Goal: Task Accomplishment & Management: Complete application form

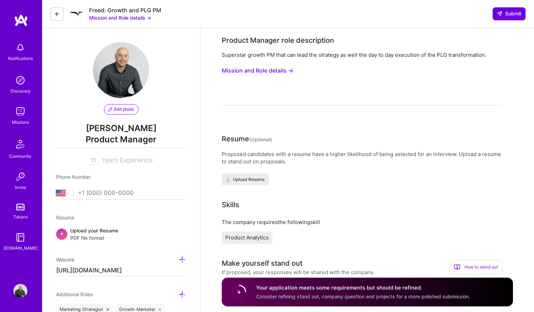
select select "US"
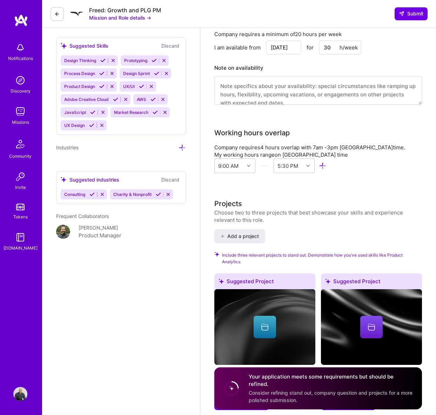
scroll to position [780, 0]
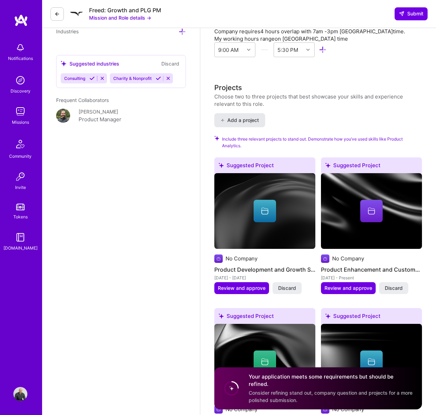
click at [248, 122] on span "Add a project" at bounding box center [240, 120] width 38 height 7
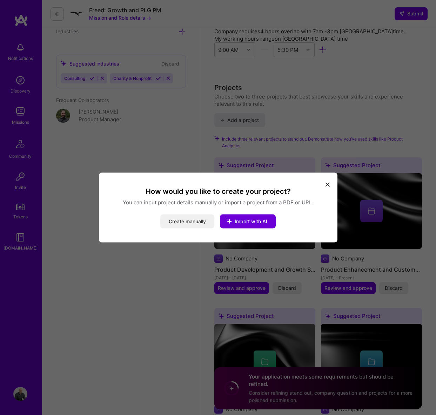
click at [202, 219] on button "Create manually" at bounding box center [187, 222] width 54 height 14
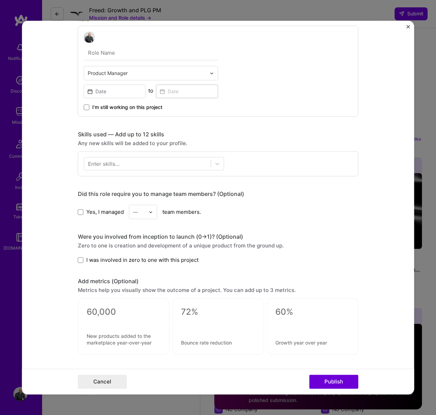
scroll to position [0, 0]
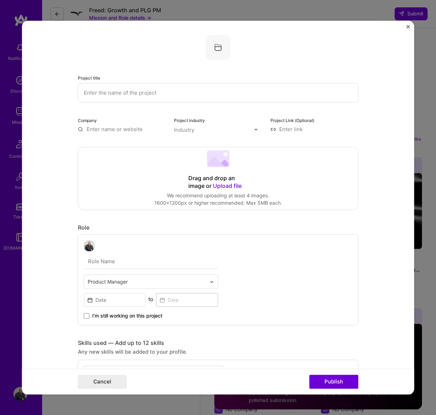
click at [141, 99] on input "text" at bounding box center [218, 92] width 281 height 19
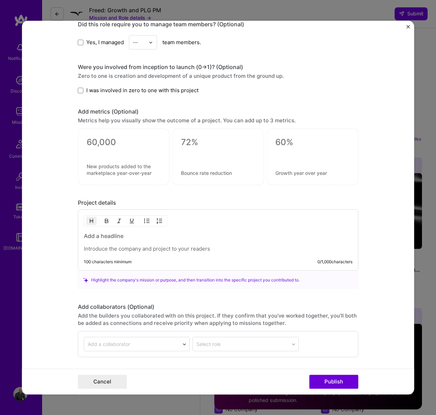
scroll to position [430, 0]
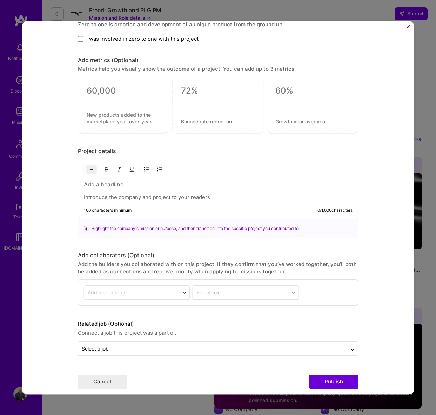
click at [407, 26] on img "Close" at bounding box center [408, 27] width 4 height 4
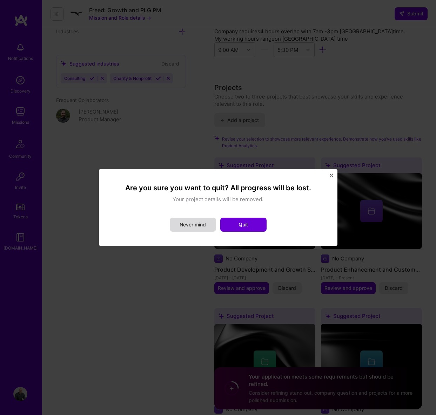
click at [202, 227] on button "Never mind" at bounding box center [193, 225] width 46 height 14
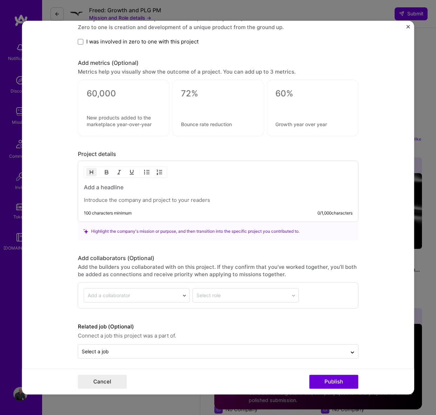
scroll to position [100, 0]
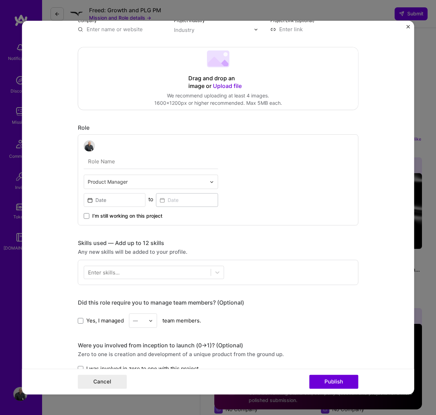
click at [407, 27] on img "Close" at bounding box center [408, 27] width 4 height 4
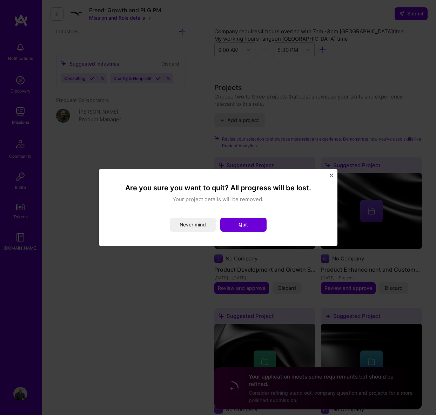
click at [236, 233] on div "Are you sure you want to quit? All progress will be lost. Your project details …" at bounding box center [218, 208] width 222 height 60
click at [243, 224] on button "Quit" at bounding box center [243, 225] width 46 height 14
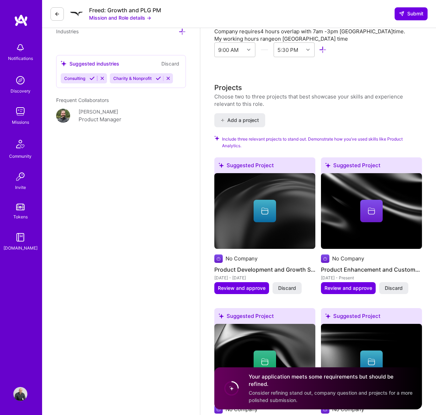
click at [385, 207] on div at bounding box center [371, 211] width 101 height 22
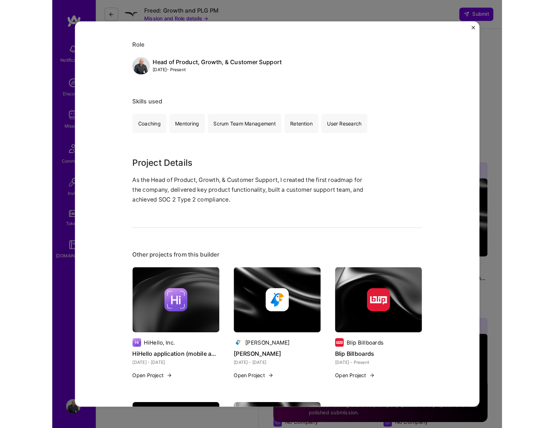
scroll to position [188, 0]
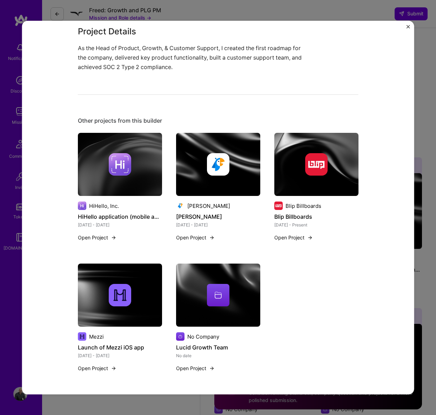
click at [408, 29] on button "Close" at bounding box center [408, 28] width 4 height 7
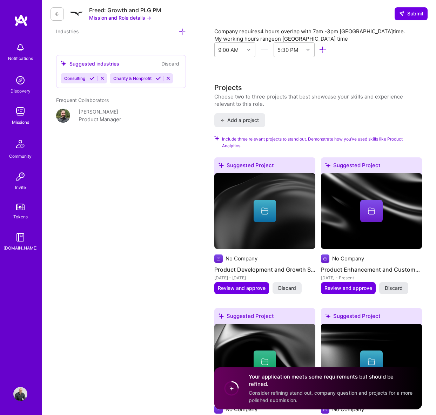
click at [397, 289] on span "Discard" at bounding box center [394, 288] width 18 height 7
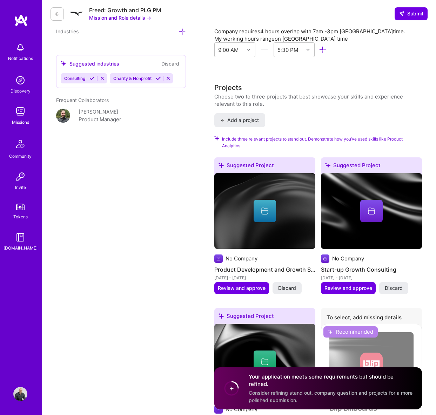
click at [270, 193] on img at bounding box center [264, 211] width 101 height 76
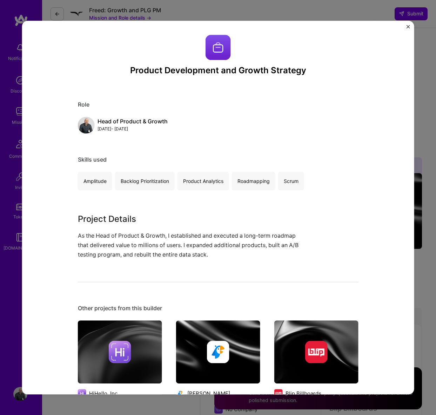
click at [410, 29] on div "Product Development and Growth Strategy Role Head of Product & Growth [DATE] - …" at bounding box center [218, 208] width 392 height 374
click at [409, 27] on img "Close" at bounding box center [408, 27] width 4 height 4
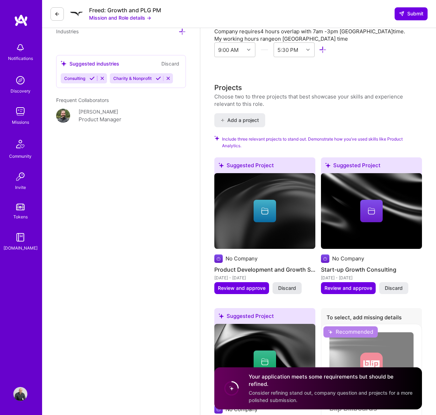
click at [291, 291] on span "Discard" at bounding box center [287, 288] width 18 height 7
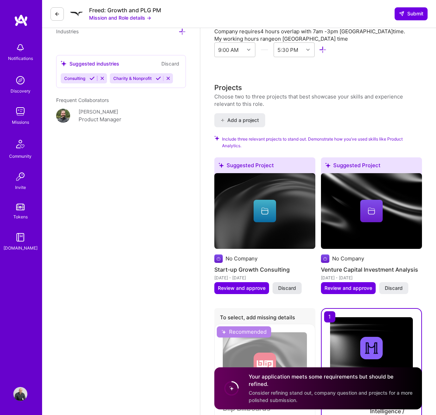
click at [291, 288] on span "Discard" at bounding box center [287, 288] width 18 height 7
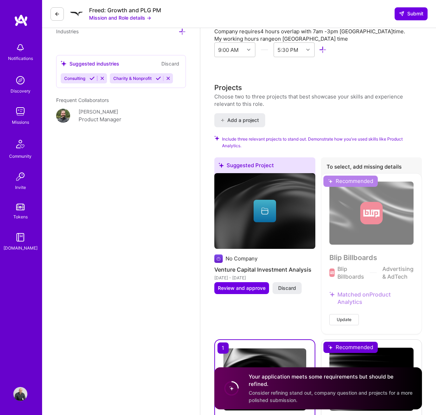
click at [291, 287] on span "Discard" at bounding box center [287, 288] width 18 height 7
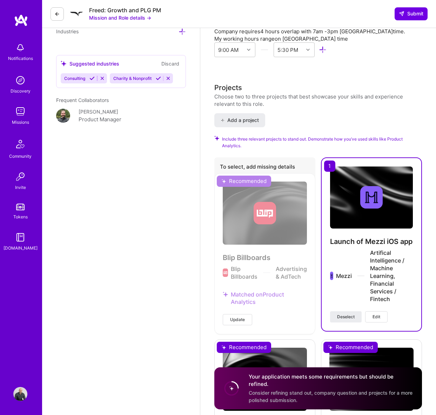
click at [258, 297] on div "Blip Billboards Blip Billboards Advertising & AdTech Matched on Product Analyti…" at bounding box center [264, 253] width 101 height 161
click at [235, 182] on div "Blip Billboards Blip Billboards Advertising & AdTech Matched on Product Analyti…" at bounding box center [264, 253] width 101 height 161
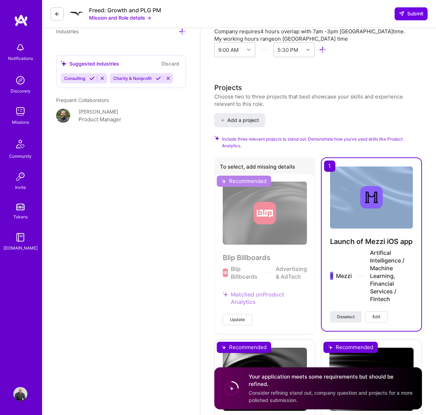
click at [235, 182] on div "Blip Billboards Blip Billboards Advertising & AdTech Matched on Product Analyti…" at bounding box center [264, 253] width 101 height 161
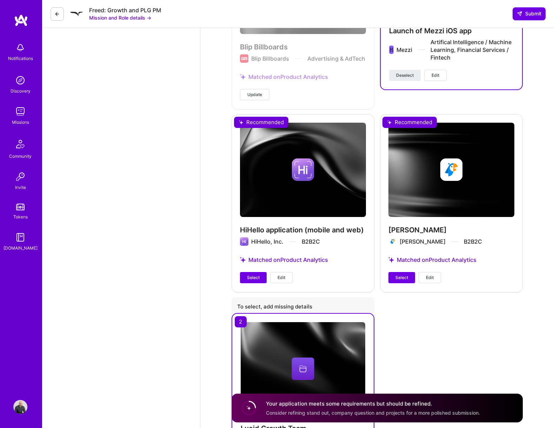
scroll to position [981, 0]
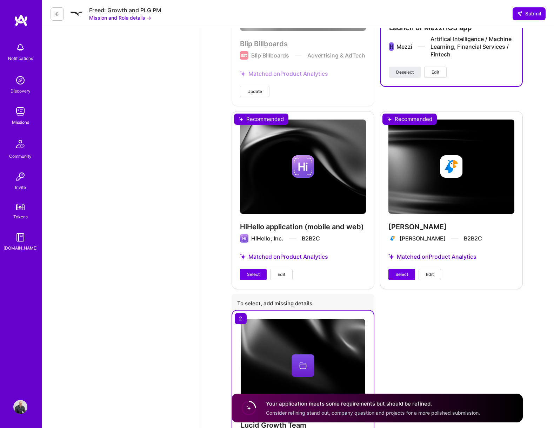
click at [283, 274] on span "Edit" at bounding box center [281, 274] width 8 height 6
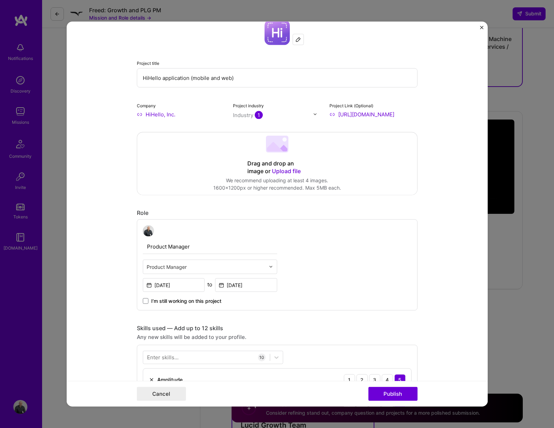
scroll to position [0, 0]
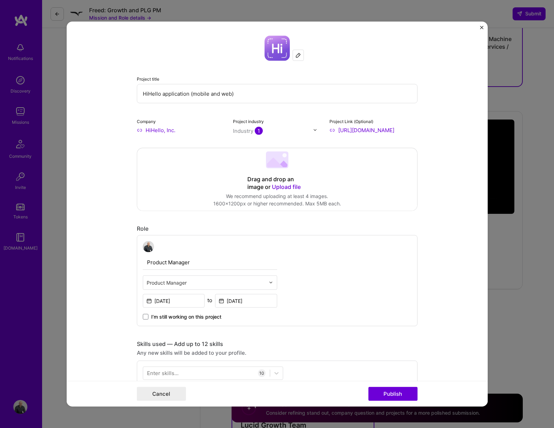
click at [479, 27] on form "Project title HiHello application (mobile and web) Company HiHello, Inc. Projec…" at bounding box center [277, 213] width 421 height 385
click at [482, 26] on img "Close" at bounding box center [482, 28] width 4 height 4
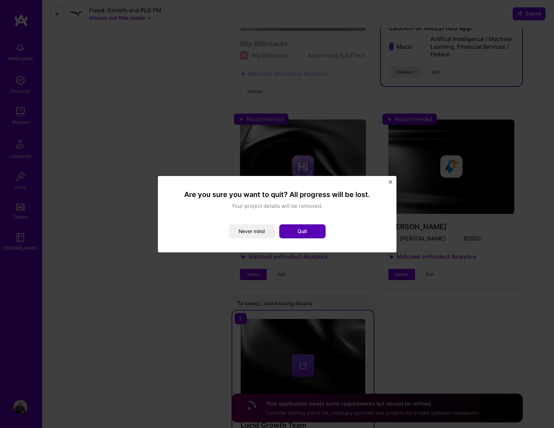
click at [294, 237] on button "Quit" at bounding box center [302, 231] width 46 height 14
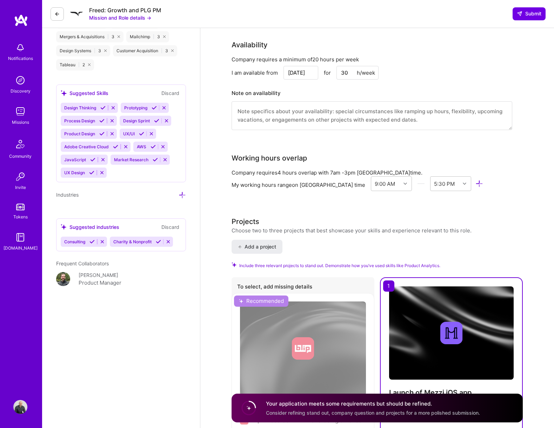
scroll to position [618, 0]
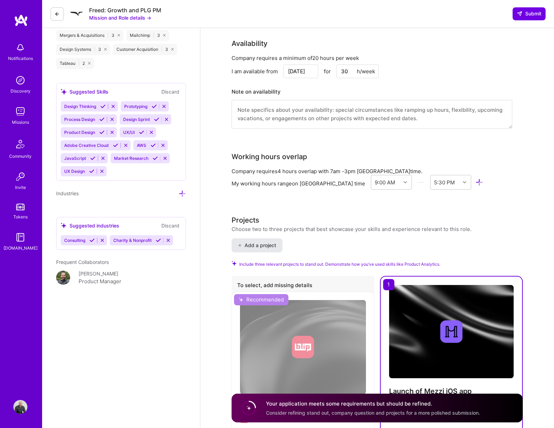
click at [272, 242] on span "Add a project" at bounding box center [257, 245] width 38 height 7
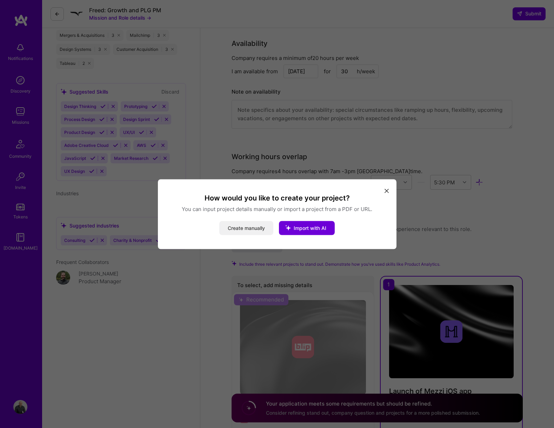
click at [254, 225] on button "Create manually" at bounding box center [246, 228] width 54 height 14
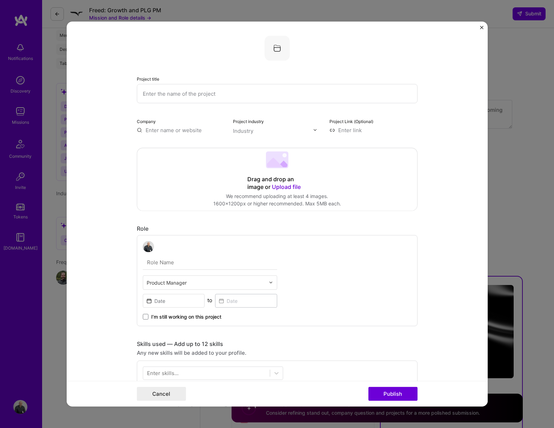
click at [198, 95] on input "text" at bounding box center [277, 93] width 281 height 19
paste input "Boosting Self-Serve Checkout Conversion by 5"
click at [288, 101] on input "Boosting Self-Serve Checkout Conversion by 5" at bounding box center [277, 93] width 281 height 19
drag, startPoint x: 286, startPoint y: 97, endPoint x: 184, endPoint y: 95, distance: 101.7
click at [184, 95] on input "Boosting Self-Serve Checkout Conversion by 5" at bounding box center [277, 93] width 281 height 19
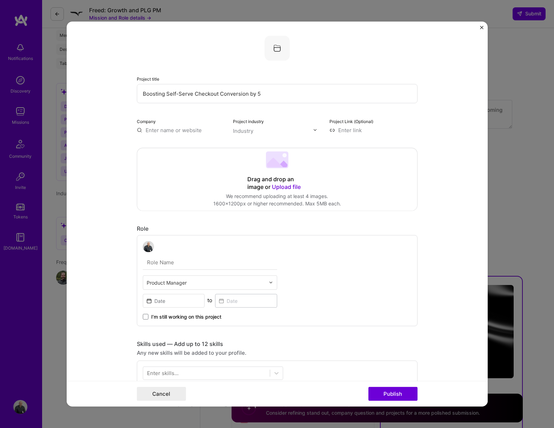
click at [184, 95] on input "Boosting Self-Serve Checkout Conversion by 5" at bounding box center [277, 93] width 281 height 19
drag, startPoint x: 260, startPoint y: 96, endPoint x: 142, endPoint y: 89, distance: 118.4
click at [142, 89] on input "Boosting Self-Serve Checkout Conversion by 5" at bounding box center [277, 93] width 281 height 19
type input "Implement self-serve checkout flow for WeLink"
type input "Welink"
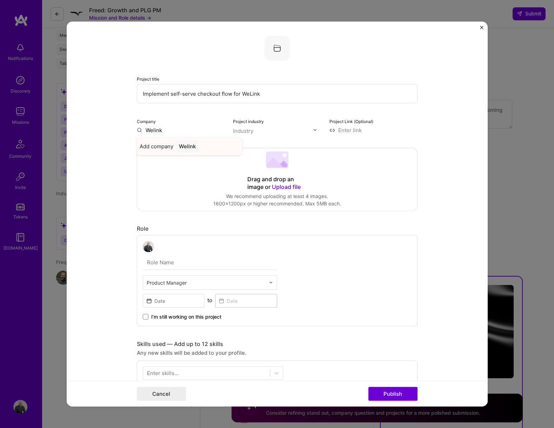
click at [190, 147] on div "Welink" at bounding box center [187, 146] width 22 height 12
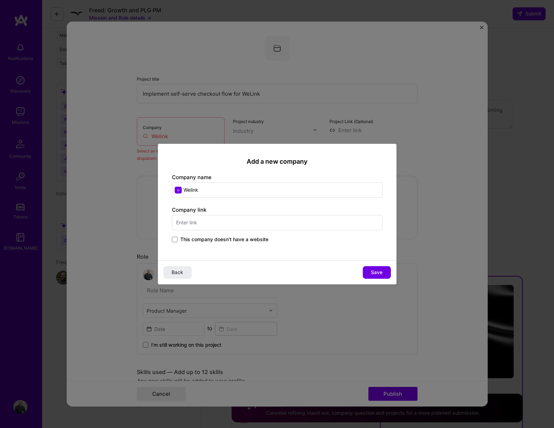
click at [211, 227] on input "text" at bounding box center [277, 222] width 210 height 15
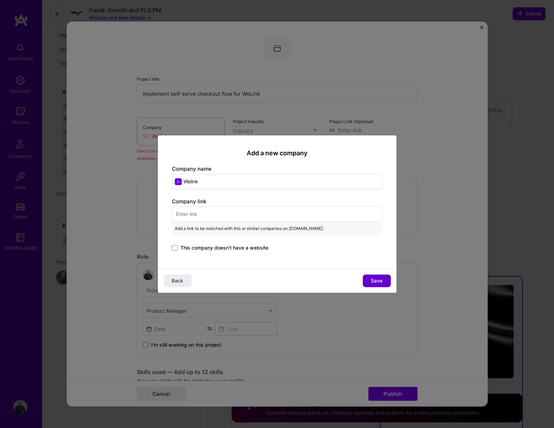
click at [382, 284] on button "Save" at bounding box center [377, 281] width 28 height 13
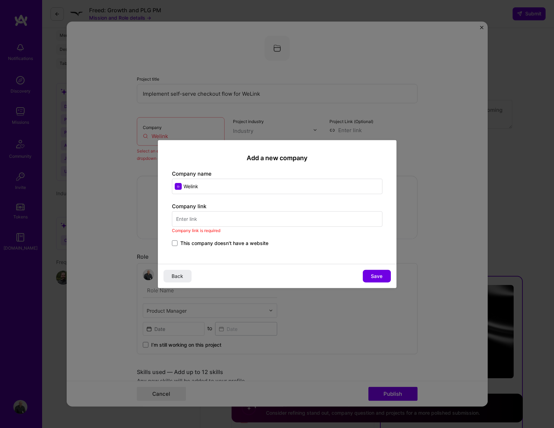
click at [222, 225] on input "text" at bounding box center [277, 218] width 210 height 15
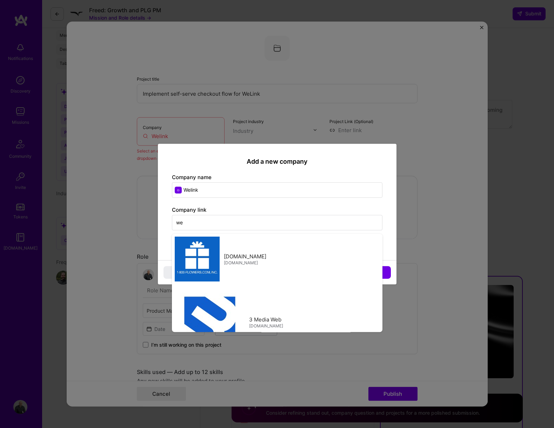
click at [194, 225] on input "we" at bounding box center [277, 222] width 210 height 15
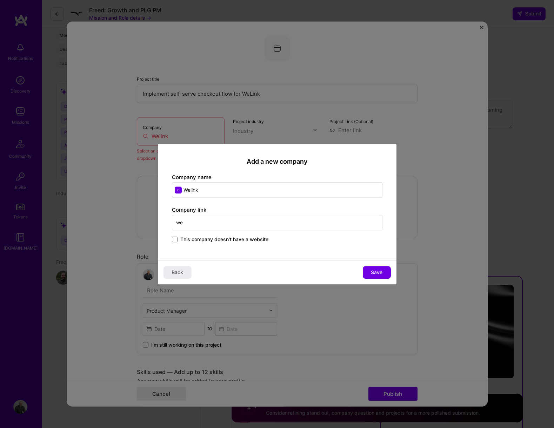
paste input "[URL][DOMAIN_NAME]"
type input "[URL][DOMAIN_NAME]"
click at [378, 270] on span "Save" at bounding box center [377, 272] width 12 height 7
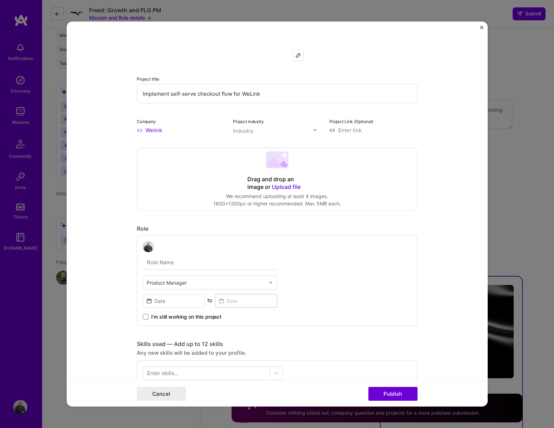
click at [254, 134] on input "text" at bounding box center [273, 130] width 80 height 7
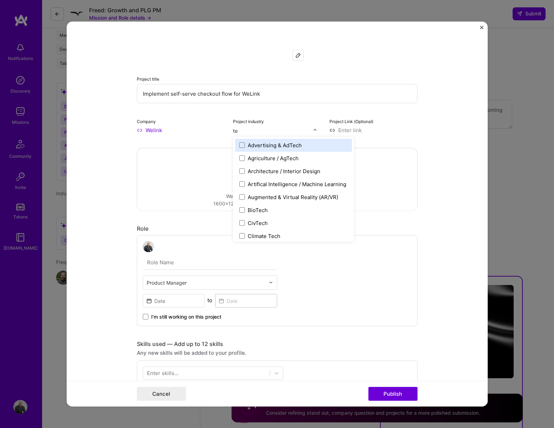
type input "tel"
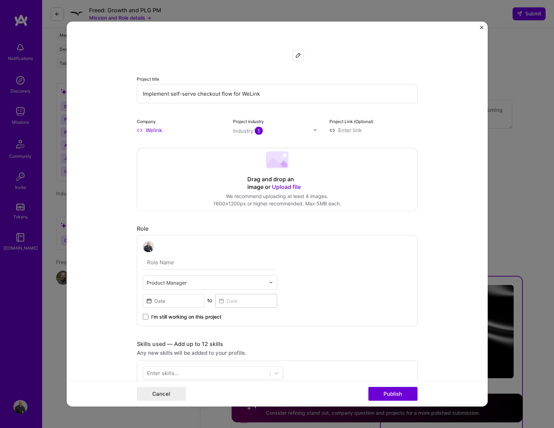
click at [351, 131] on input at bounding box center [373, 129] width 88 height 7
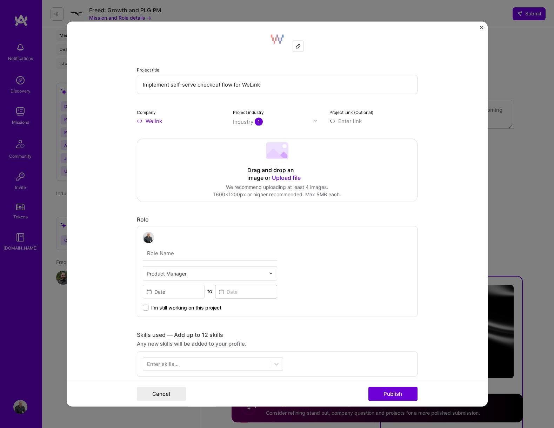
scroll to position [1, 0]
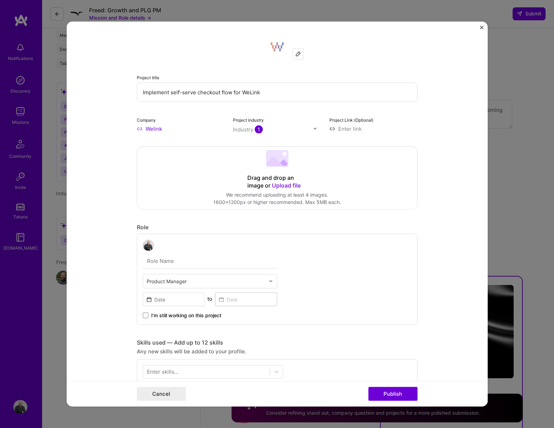
click at [288, 184] on span "Upload file" at bounding box center [286, 185] width 29 height 7
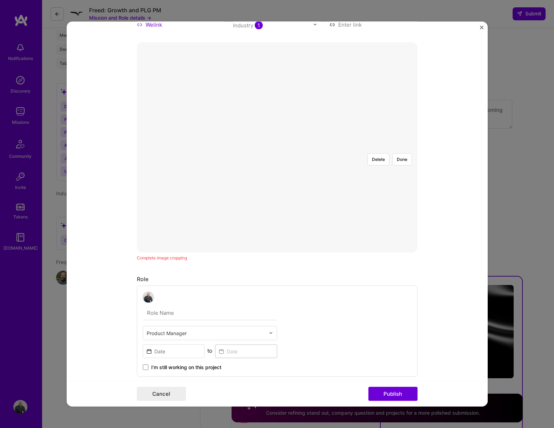
scroll to position [109, 0]
click at [339, 275] on div "Role" at bounding box center [277, 275] width 281 height 7
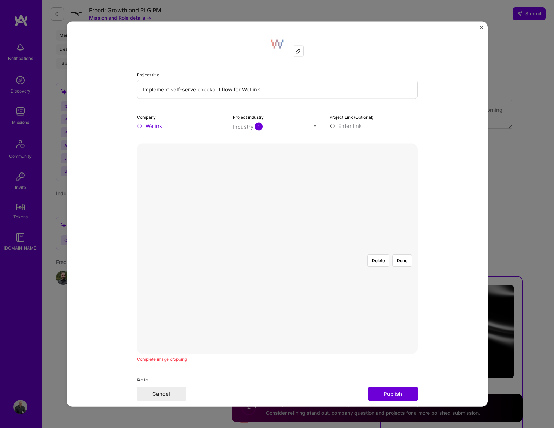
scroll to position [0, 0]
click at [374, 258] on button "Delete" at bounding box center [378, 264] width 22 height 12
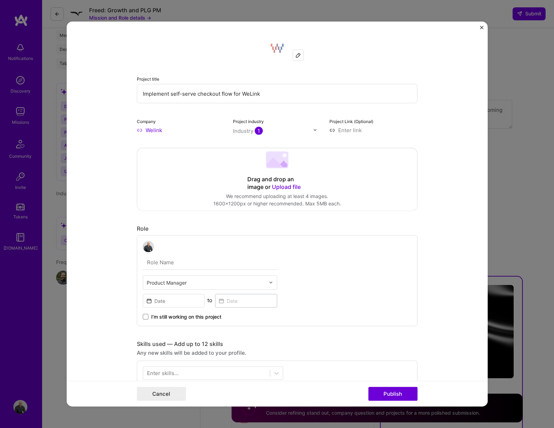
click at [184, 282] on input "text" at bounding box center [206, 282] width 119 height 7
type input "growth"
click at [176, 300] on input at bounding box center [174, 301] width 62 height 14
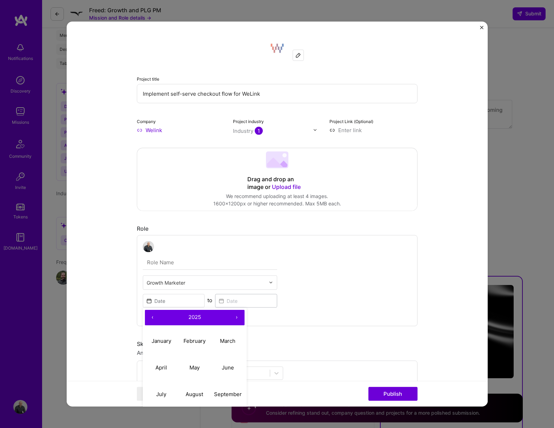
click at [156, 312] on button "‹" at bounding box center [152, 317] width 15 height 15
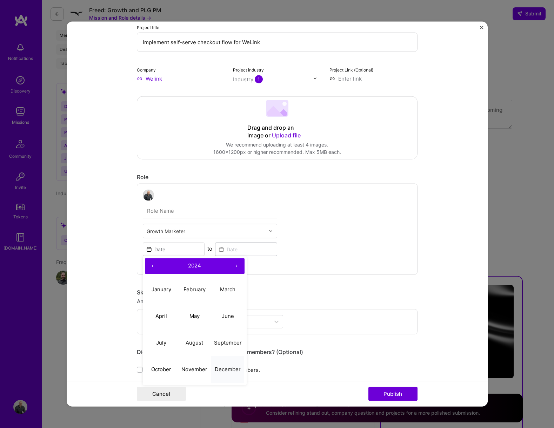
scroll to position [52, 0]
click at [185, 312] on abbr "August" at bounding box center [194, 342] width 18 height 7
type input "[DATE]"
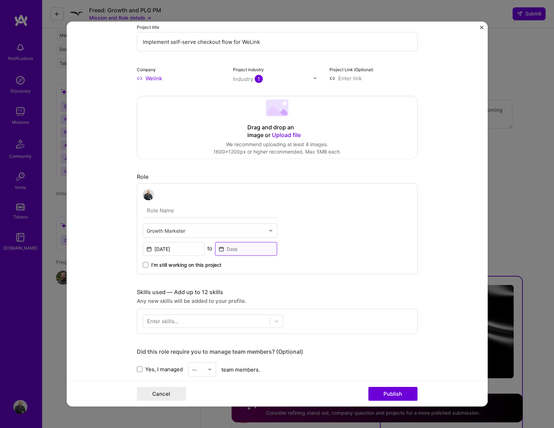
click at [235, 252] on input at bounding box center [246, 249] width 62 height 14
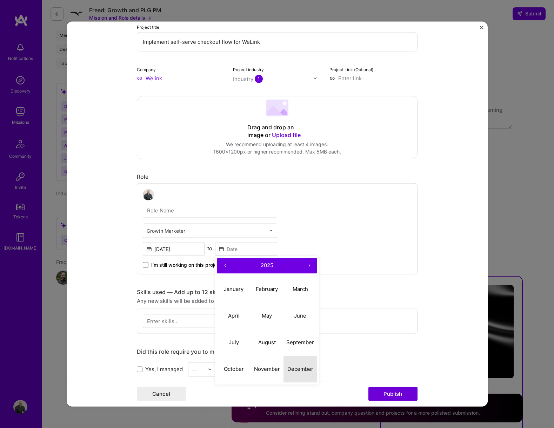
click at [299, 312] on abbr "December" at bounding box center [300, 369] width 26 height 7
type input "[DATE]"
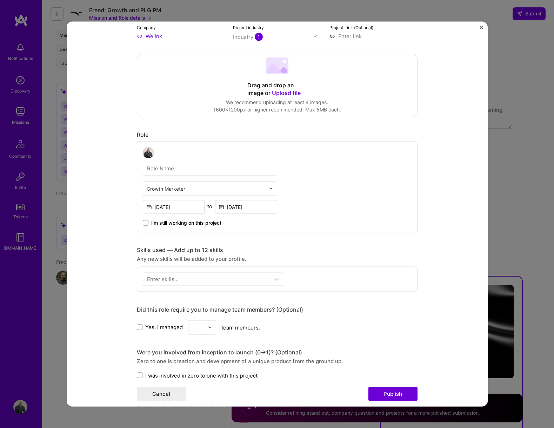
scroll to position [98, 0]
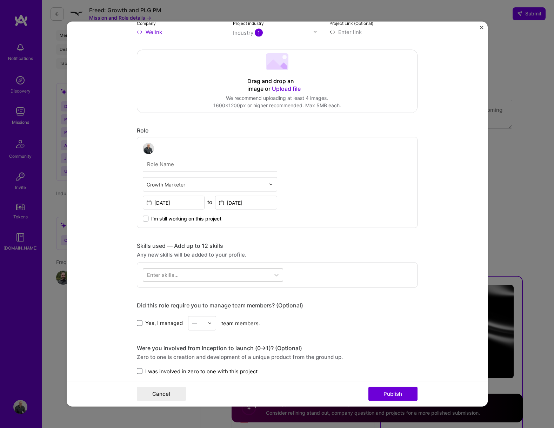
click at [201, 272] on div at bounding box center [206, 275] width 127 height 12
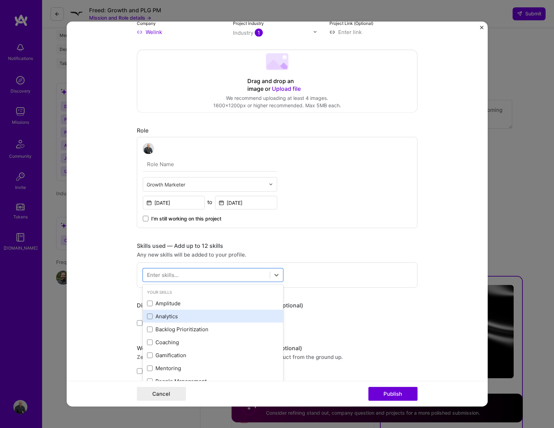
click at [158, 312] on div "Analytics" at bounding box center [213, 316] width 140 height 13
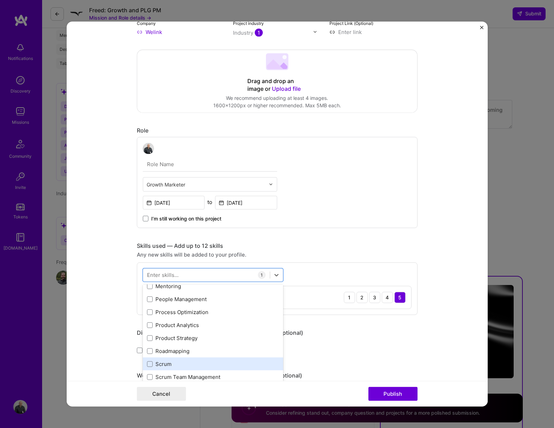
scroll to position [87, 0]
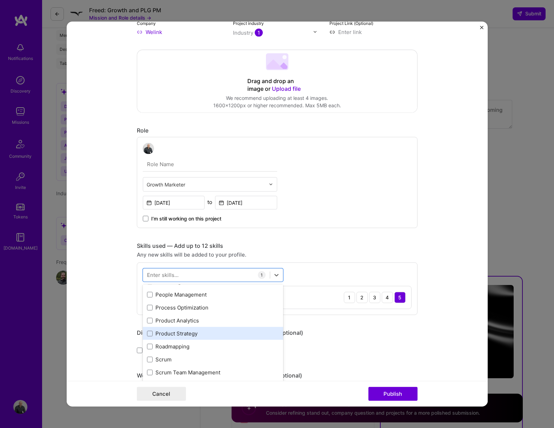
click at [181, 312] on div "Product Strategy" at bounding box center [213, 333] width 140 height 13
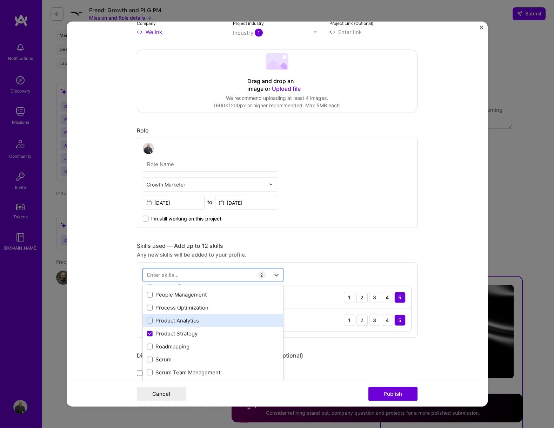
click at [177, 312] on div "Product Analytics" at bounding box center [213, 320] width 132 height 7
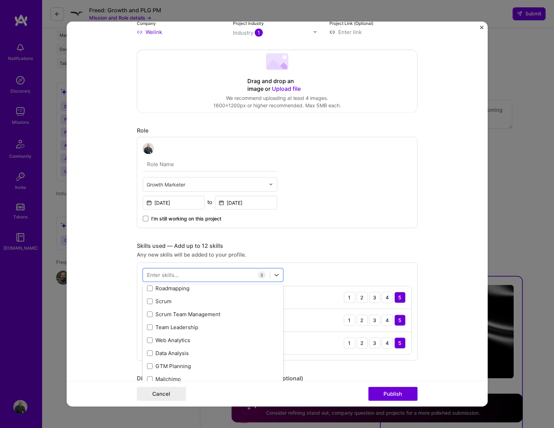
scroll to position [146, 0]
click at [170, 312] on div "GTM Planning" at bounding box center [213, 364] width 140 height 13
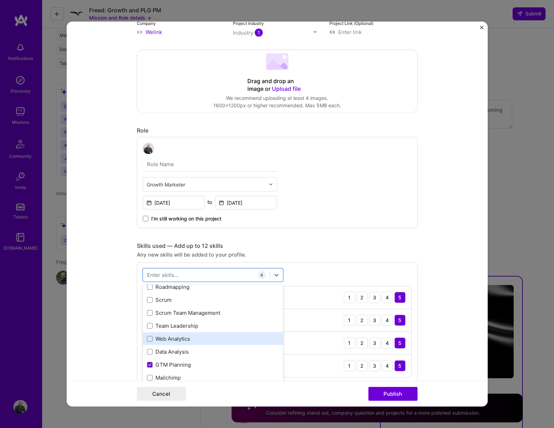
click at [173, 312] on div "Web Analytics" at bounding box center [213, 338] width 140 height 13
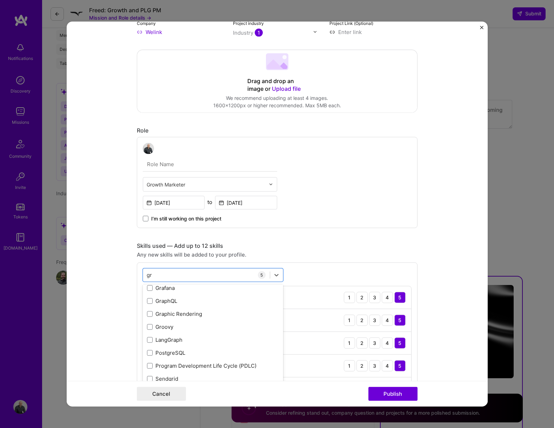
scroll to position [0, 0]
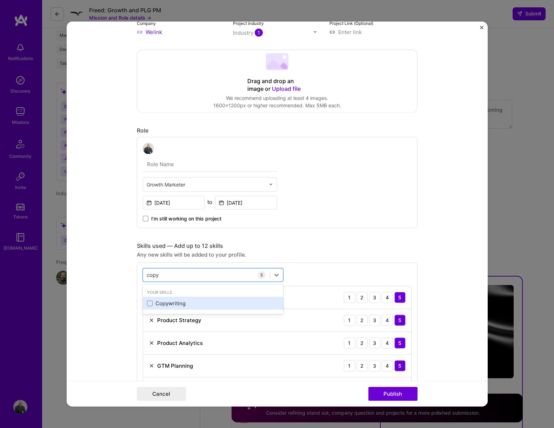
click at [230, 304] on div "Copywriting" at bounding box center [213, 303] width 132 height 7
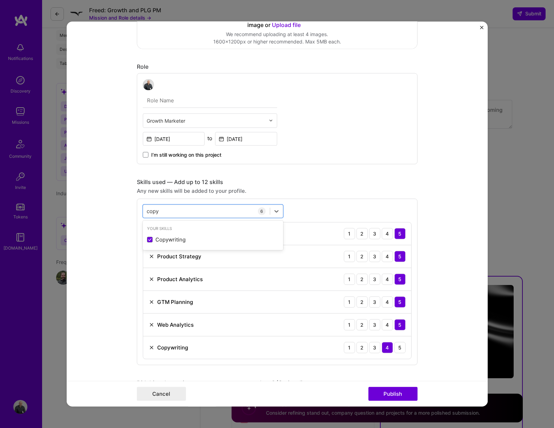
scroll to position [163, 0]
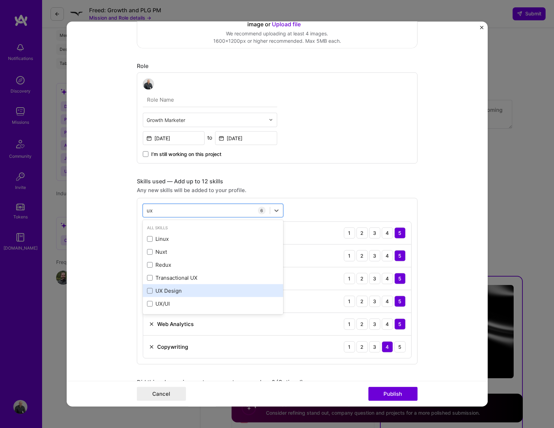
click at [158, 295] on div "UX Design" at bounding box center [213, 290] width 140 height 13
type input "ux"
click at [352, 194] on div "Skills used — Add up to 12 skills Any new skills will be added to your profile.…" at bounding box center [277, 282] width 281 height 210
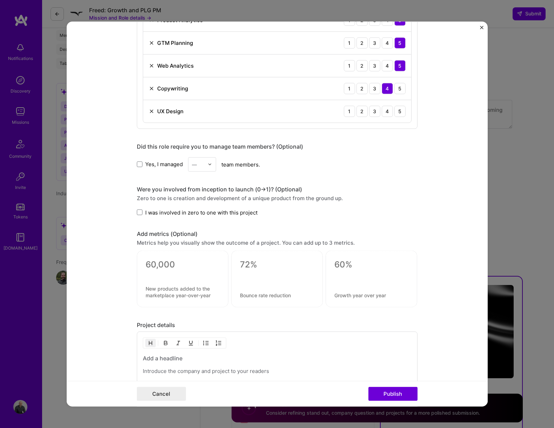
scroll to position [440, 0]
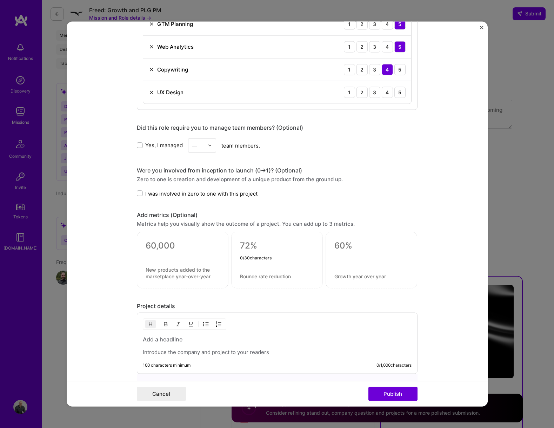
click at [246, 250] on textarea at bounding box center [277, 246] width 74 height 11
click at [250, 244] on textarea at bounding box center [277, 246] width 74 height 11
type textarea "50%+"
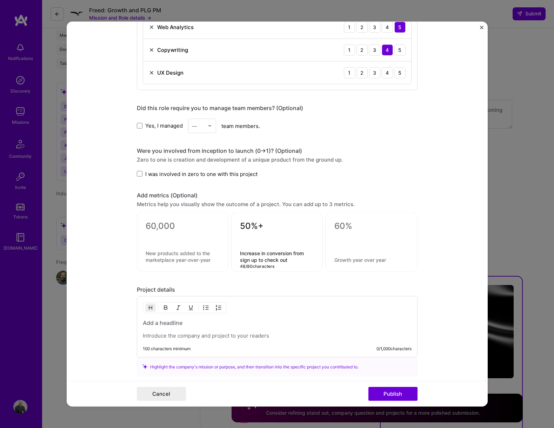
scroll to position [469, 0]
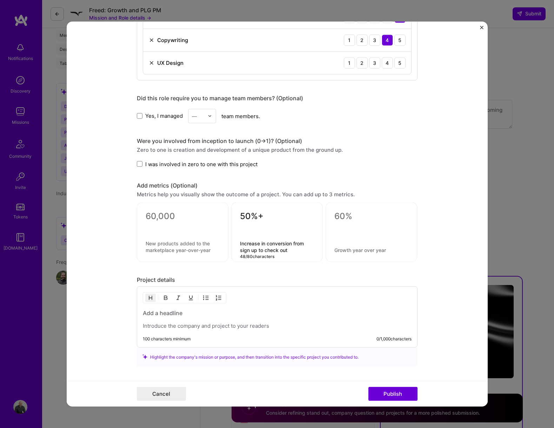
type textarea "Increase in conversion from sign up to check out"
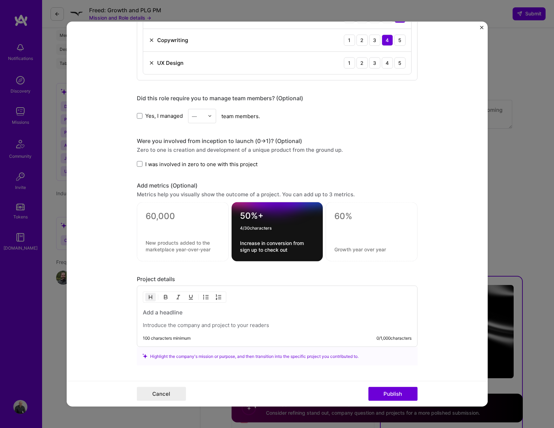
click at [251, 218] on textarea "50%+" at bounding box center [277, 218] width 74 height 14
click at [343, 282] on div "Project details" at bounding box center [277, 279] width 281 height 7
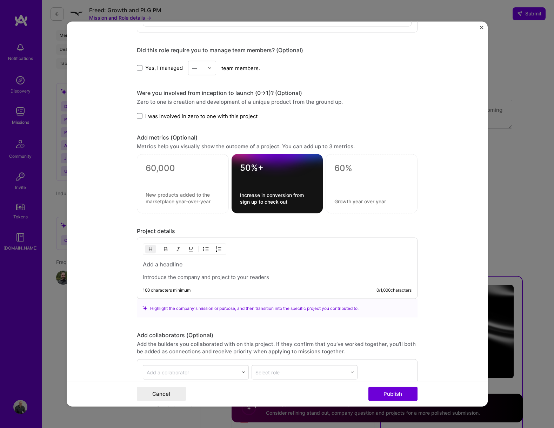
scroll to position [523, 0]
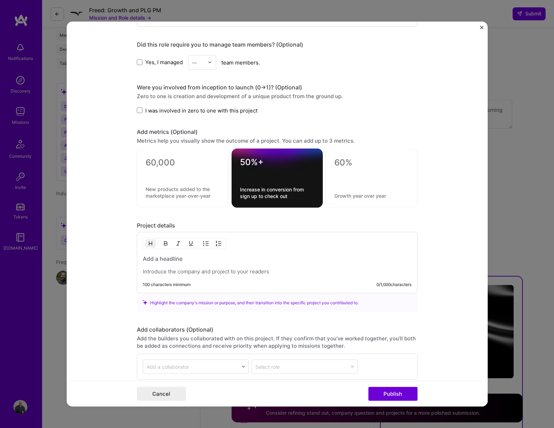
click at [180, 271] on p at bounding box center [277, 271] width 269 height 7
click at [167, 255] on h3 at bounding box center [277, 259] width 269 height 8
click at [170, 270] on p at bounding box center [277, 271] width 269 height 7
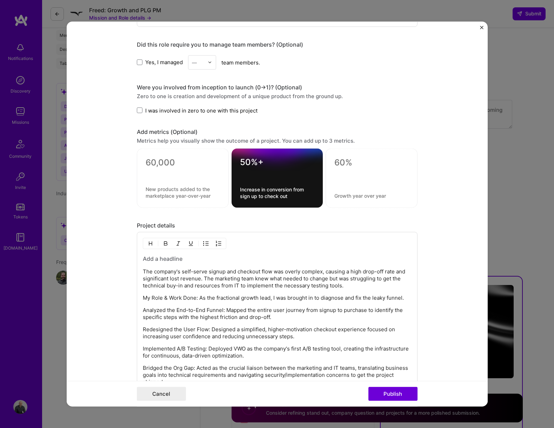
click at [181, 261] on h3 at bounding box center [277, 259] width 269 height 8
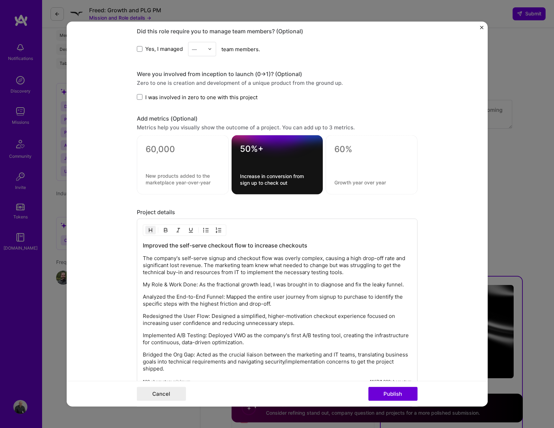
click at [277, 267] on p "The company's self-serve signup and checkout flow was overly complex, causing a…" at bounding box center [277, 265] width 269 height 21
click at [205, 263] on p "The company's self-serve signup and checkout flow was overly complex, causing a…" at bounding box center [277, 265] width 269 height 21
click at [256, 265] on p "The company's self-serve signup and checkout flow was overly complex, causing a…" at bounding box center [277, 265] width 269 height 21
click at [305, 267] on p "The company's self-serve signup and checkout flow was overly complex, causing a…" at bounding box center [277, 265] width 269 height 21
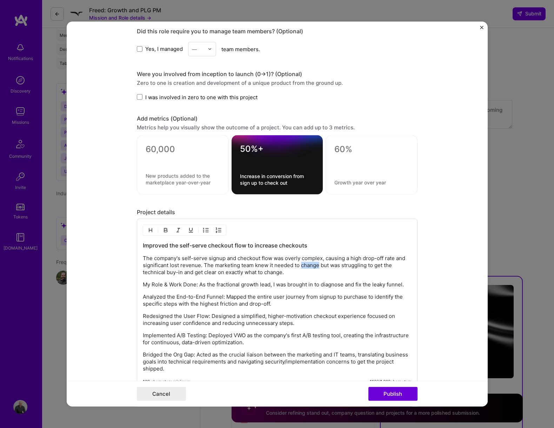
click at [305, 267] on p "The company's self-serve signup and checkout flow was overly complex, causing a…" at bounding box center [277, 265] width 269 height 21
click at [229, 285] on p "My Role & Work Done: As the fractional growth lead, I was brought in to diagnos…" at bounding box center [277, 284] width 269 height 7
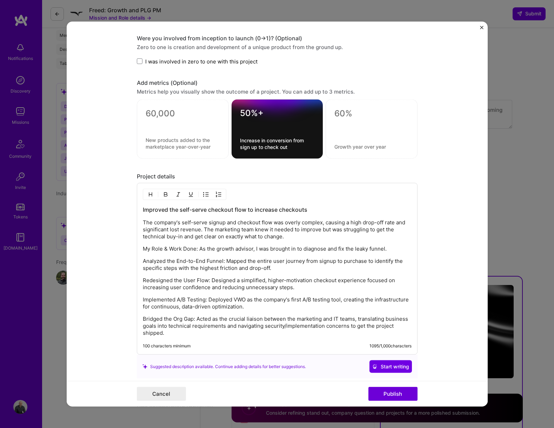
scroll to position [574, 0]
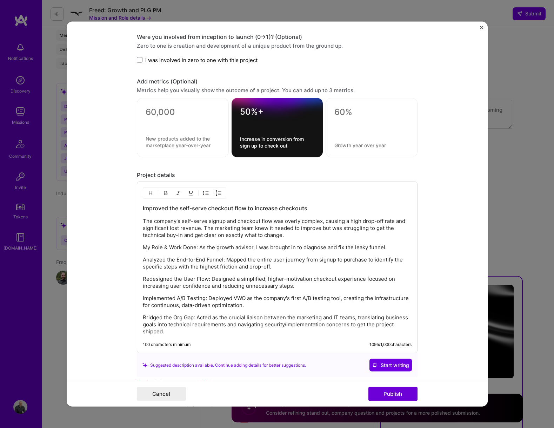
click at [363, 249] on p "My Role & Work Done: As the growth advisor, I was brought in to diagnose and fi…" at bounding box center [277, 247] width 269 height 7
drag, startPoint x: 226, startPoint y: 258, endPoint x: 140, endPoint y: 261, distance: 86.7
click at [140, 261] on div "Improved the self-serve checkout flow to increase checkouts The company's self-…" at bounding box center [277, 268] width 281 height 172
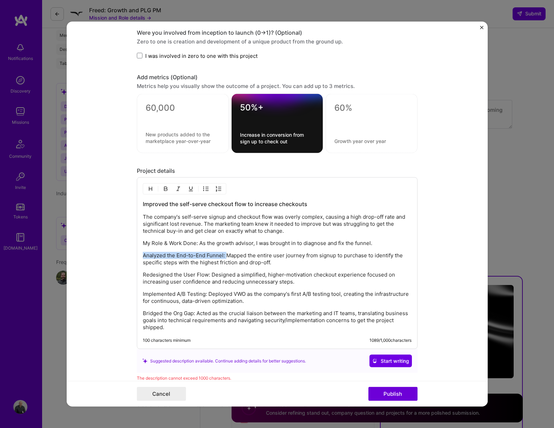
scroll to position [579, 0]
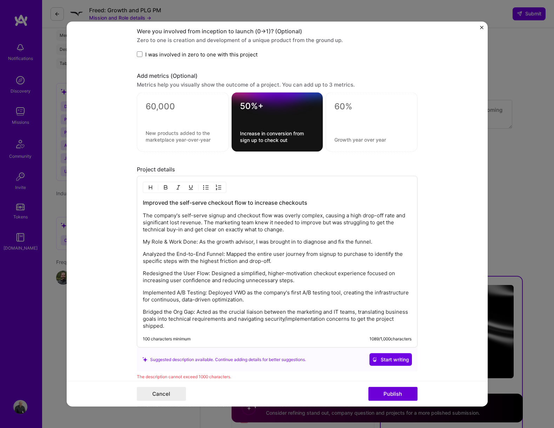
click at [228, 272] on p "Redesigned the User Flow: Designed a simplified, higher-motivation checkout exp…" at bounding box center [277, 277] width 269 height 14
click at [210, 275] on p "Redesigned the User Flow: Designed a simplified, higher-motivation checkout exp…" at bounding box center [277, 277] width 269 height 14
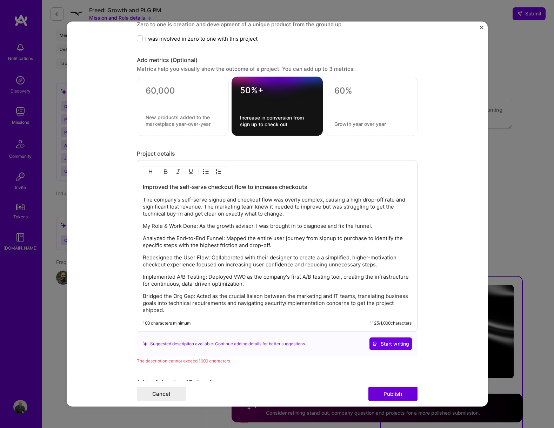
scroll to position [595, 0]
click at [289, 273] on p "Implemented A/B Testing: Deployed VWO as the company's first A/B testing tool, …" at bounding box center [277, 280] width 269 height 14
click at [202, 285] on p "Implemented A/B Testing: Deployed VWO as the company's first A/B testing tool, …" at bounding box center [277, 280] width 269 height 14
click at [209, 272] on div "Improved the self-serve checkout flow to increase checkouts The company's self-…" at bounding box center [277, 248] width 269 height 131
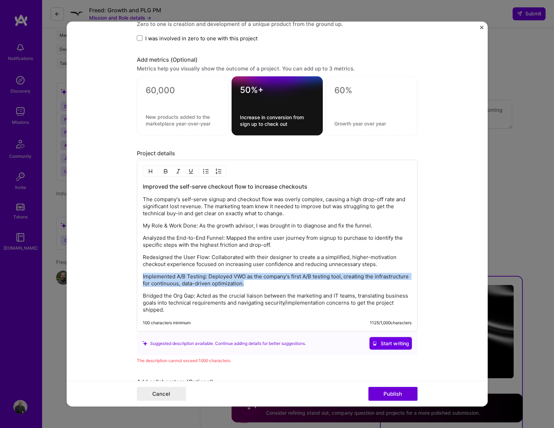
drag, startPoint x: 243, startPoint y: 281, endPoint x: 115, endPoint y: 276, distance: 127.7
click at [115, 276] on form "Project title Implement self-serve checkout flow for WeLink Company Welink Proj…" at bounding box center [277, 213] width 421 height 385
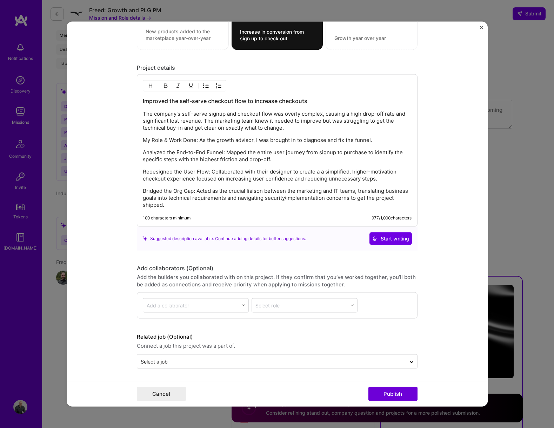
scroll to position [681, 0]
click at [390, 312] on button "Publish" at bounding box center [392, 394] width 49 height 14
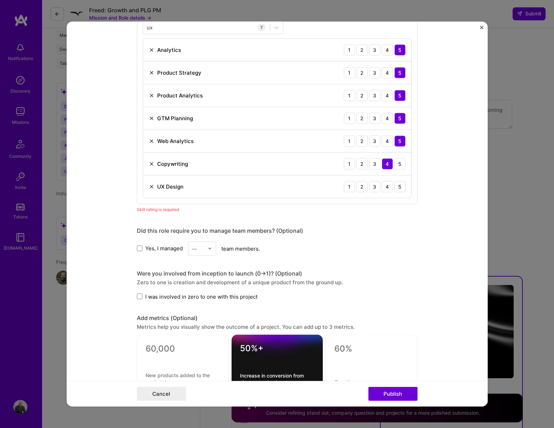
scroll to position [319, 0]
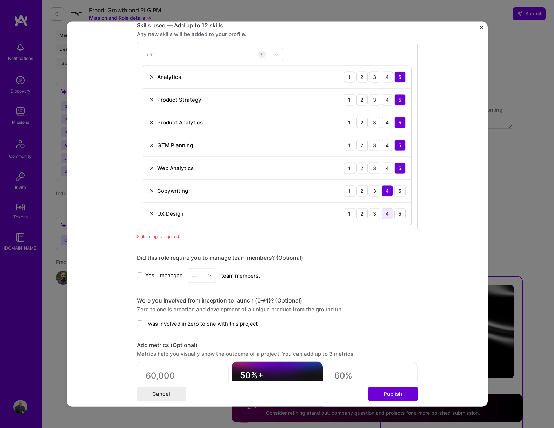
click at [388, 217] on div "4" at bounding box center [386, 213] width 11 height 11
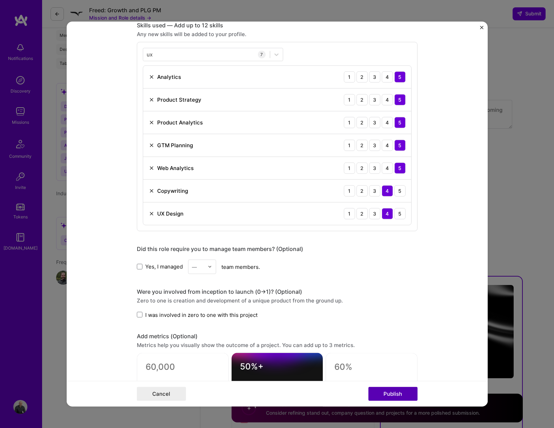
click at [397, 312] on button "Publish" at bounding box center [392, 394] width 49 height 14
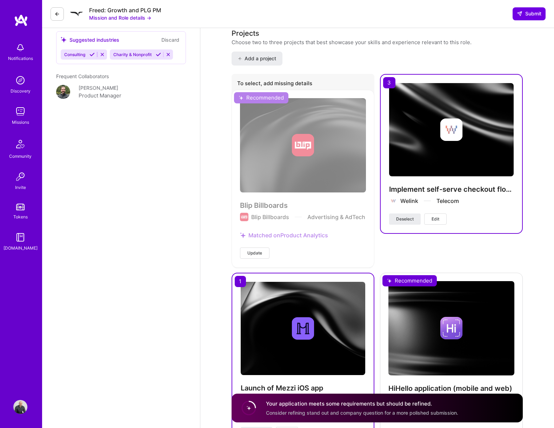
scroll to position [793, 0]
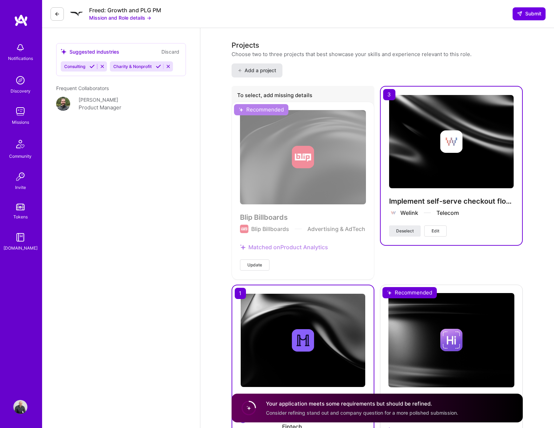
click at [272, 70] on span "Add a project" at bounding box center [257, 70] width 38 height 7
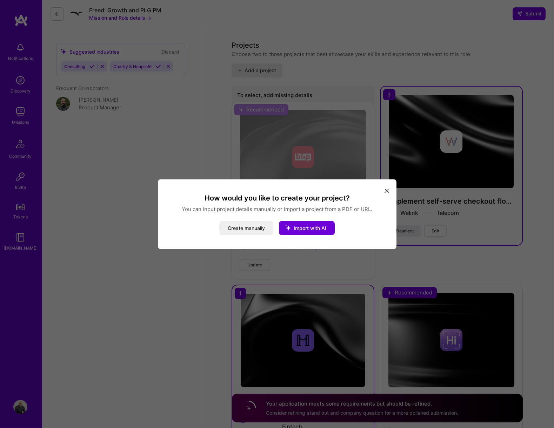
click at [253, 257] on div "How would you like to create your project? You can input project details manual…" at bounding box center [277, 214] width 554 height 428
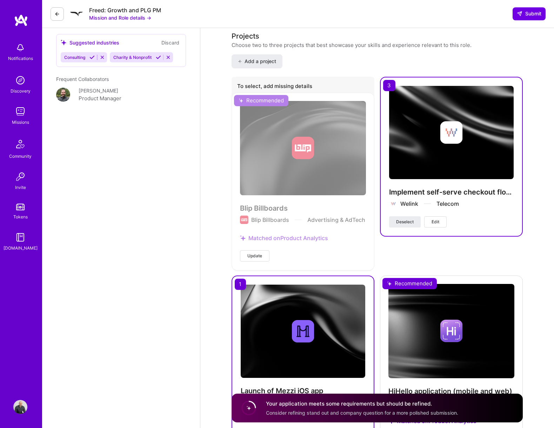
scroll to position [724, 0]
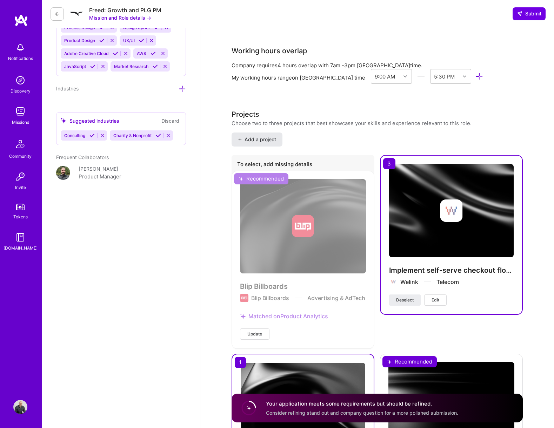
click at [263, 141] on span "Add a project" at bounding box center [257, 139] width 38 height 7
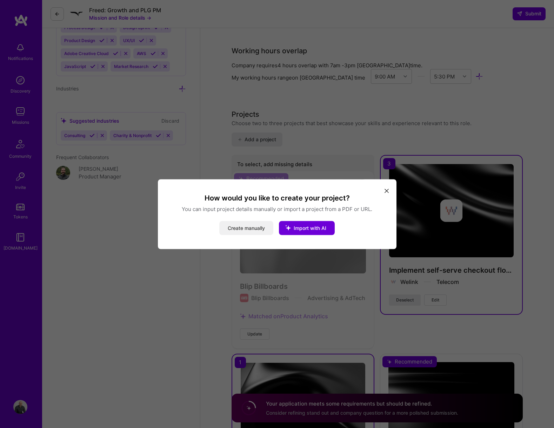
click at [248, 228] on button "Create manually" at bounding box center [246, 228] width 54 height 14
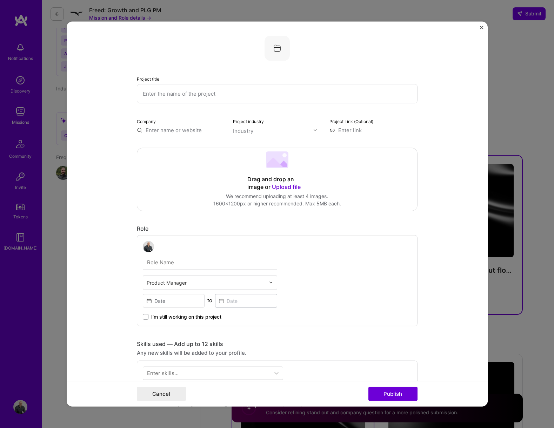
click at [211, 103] on input "text" at bounding box center [277, 93] width 281 height 19
paste input "Building the Foundation for Self-Serve Growth"
type input "Building the Foundation for Self-Serve Growth"
click at [196, 127] on input "text" at bounding box center [181, 129] width 88 height 7
type input "[DOMAIN_NAME]"
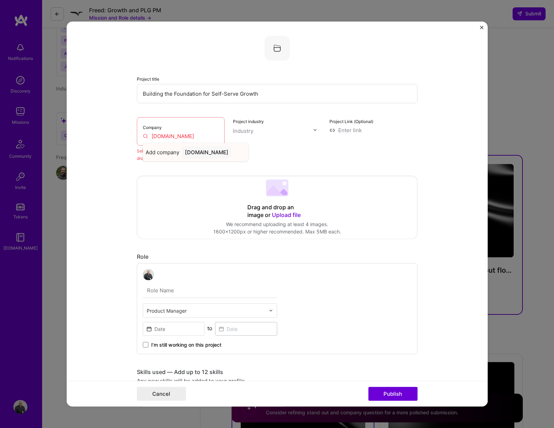
click at [213, 150] on div "[DOMAIN_NAME]" at bounding box center [206, 152] width 49 height 12
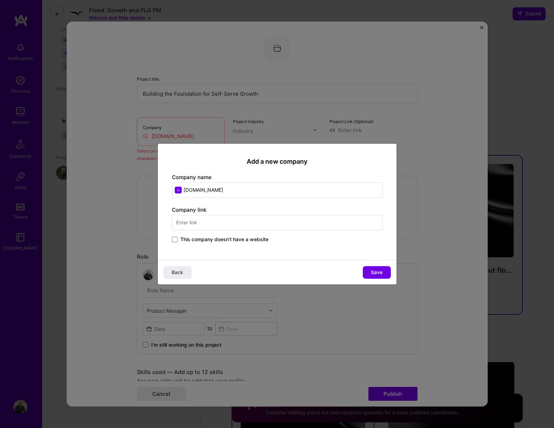
click at [222, 192] on input "[DOMAIN_NAME]" at bounding box center [277, 189] width 210 height 15
click at [205, 219] on input "text" at bounding box center [277, 222] width 210 height 15
paste input "[DOMAIN_NAME]"
type input "[DOMAIN_NAME]"
click at [198, 196] on input "text" at bounding box center [277, 189] width 210 height 15
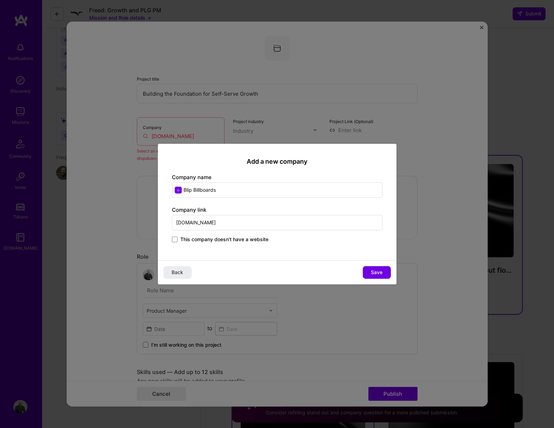
type input "Blip Billboards"
click at [383, 272] on button "Save" at bounding box center [377, 272] width 28 height 13
type input "Blip Billboards"
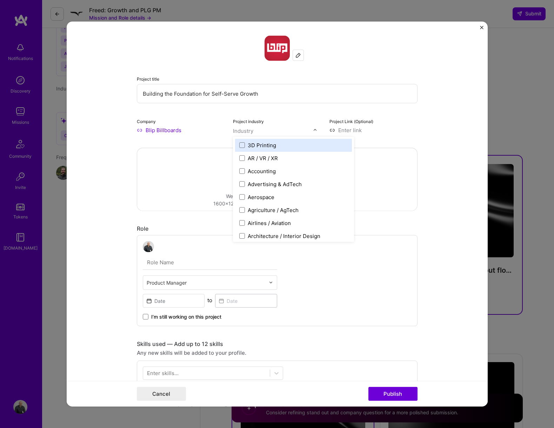
click at [276, 134] on input "text" at bounding box center [273, 130] width 80 height 7
type input "ad"
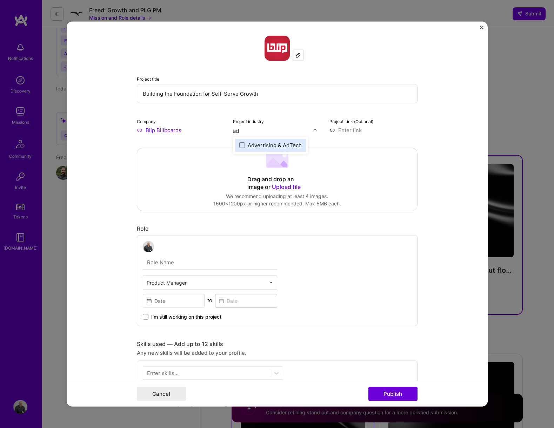
click at [265, 145] on div "Advertising & AdTech" at bounding box center [275, 144] width 54 height 7
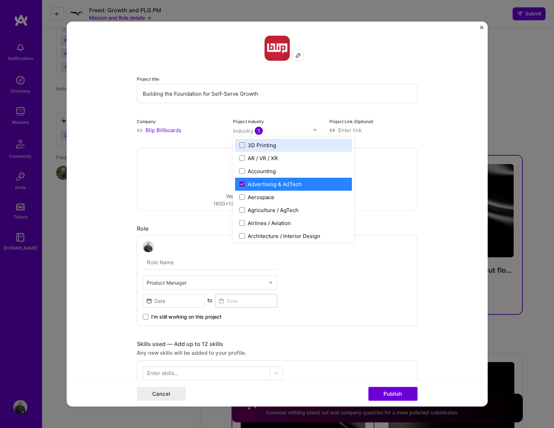
click at [411, 129] on input at bounding box center [373, 129] width 88 height 7
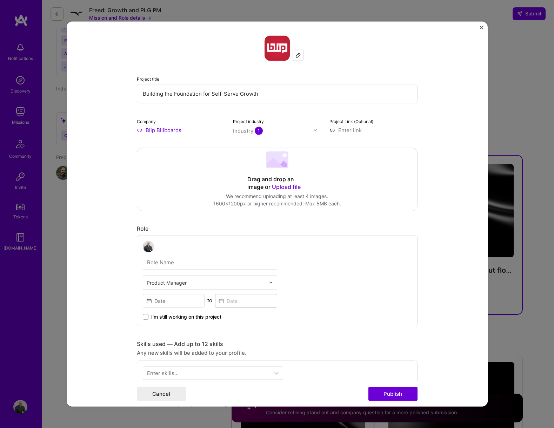
click at [344, 128] on input at bounding box center [373, 129] width 88 height 7
paste input "[DOMAIN_NAME]"
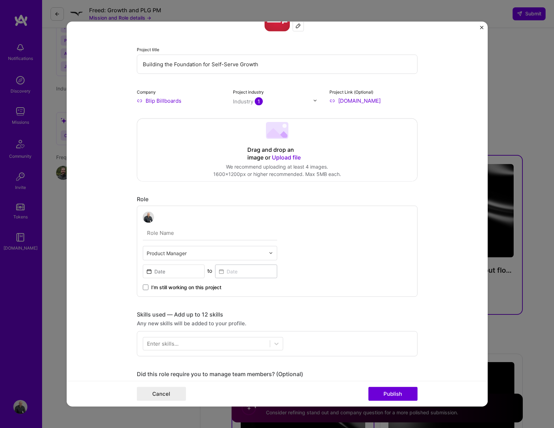
scroll to position [33, 0]
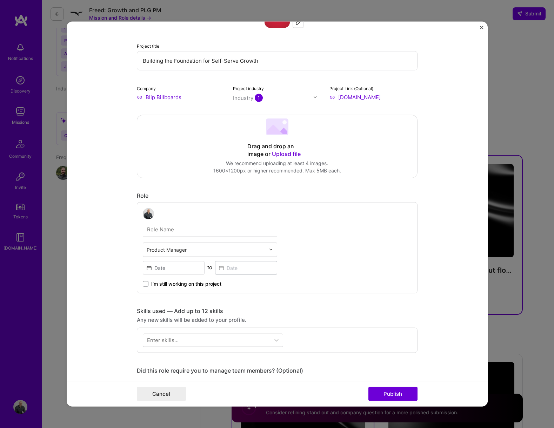
type input "[URL][DOMAIN_NAME]"
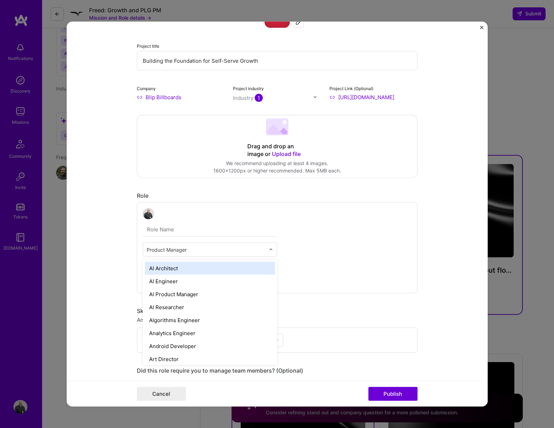
click at [170, 248] on input "text" at bounding box center [206, 249] width 119 height 7
click at [297, 224] on div "option AI Architect focused, 1 of 70. 69 results available. Use Up and Down to …" at bounding box center [277, 247] width 281 height 91
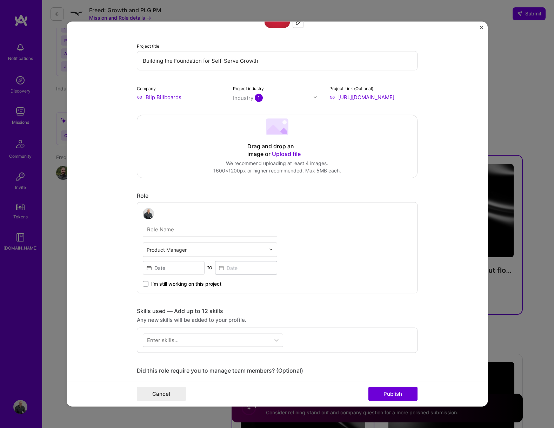
click at [225, 230] on input "text" at bounding box center [210, 229] width 134 height 15
paste input "Fractional"
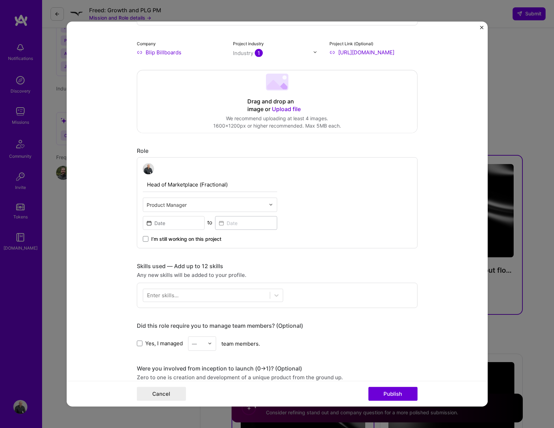
scroll to position [79, 0]
type input "Head of Marketplace (Fractional)"
click at [168, 223] on input at bounding box center [174, 222] width 62 height 14
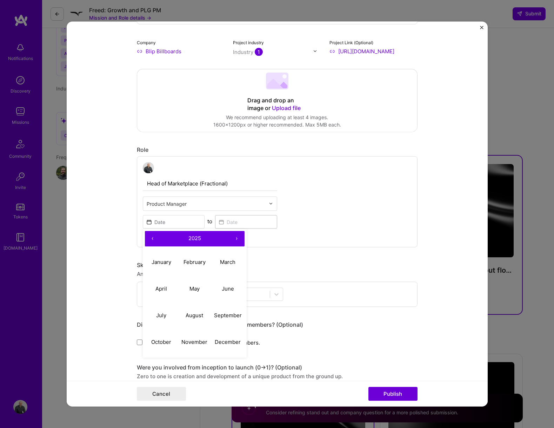
click at [152, 237] on button "‹" at bounding box center [152, 238] width 15 height 15
click at [233, 239] on button "›" at bounding box center [236, 238] width 15 height 15
click at [163, 312] on button "October" at bounding box center [161, 342] width 33 height 27
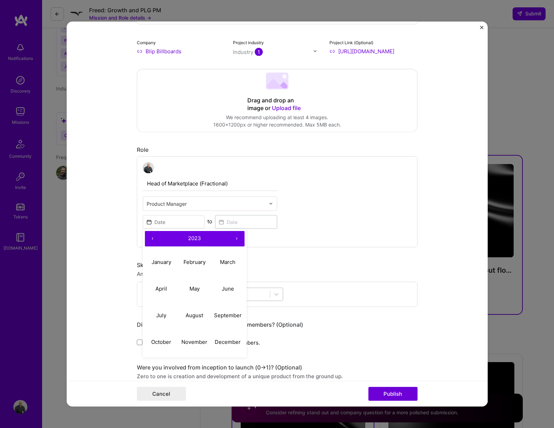
type input "[DATE]"
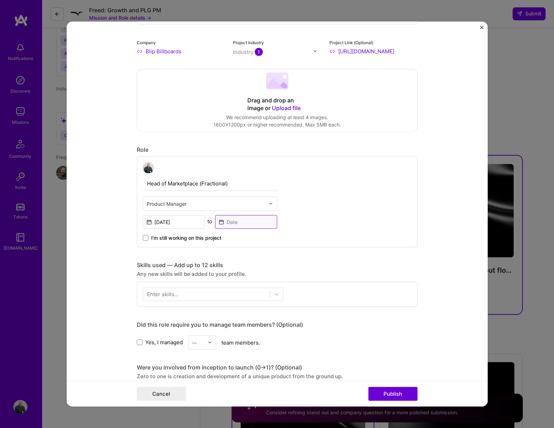
click at [239, 224] on input at bounding box center [246, 222] width 62 height 14
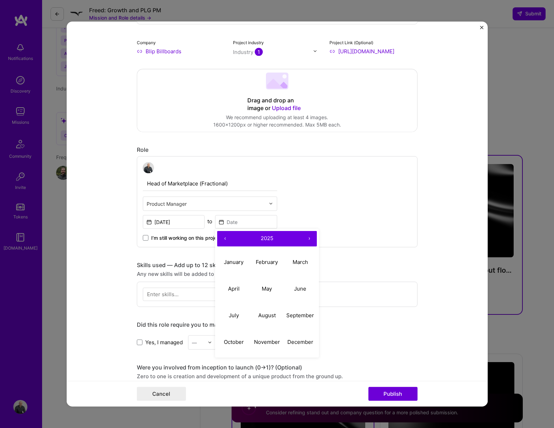
click at [223, 238] on button "‹" at bounding box center [224, 238] width 15 height 15
click at [308, 238] on button "›" at bounding box center [308, 238] width 15 height 15
click at [303, 290] on abbr "June" at bounding box center [300, 288] width 12 height 7
type input "[DATE]"
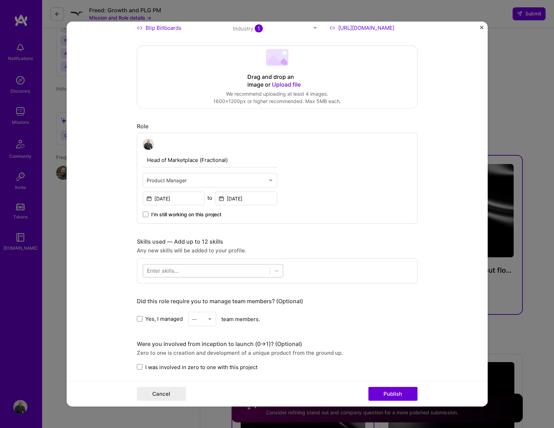
scroll to position [103, 0]
click at [186, 273] on div at bounding box center [206, 271] width 127 height 12
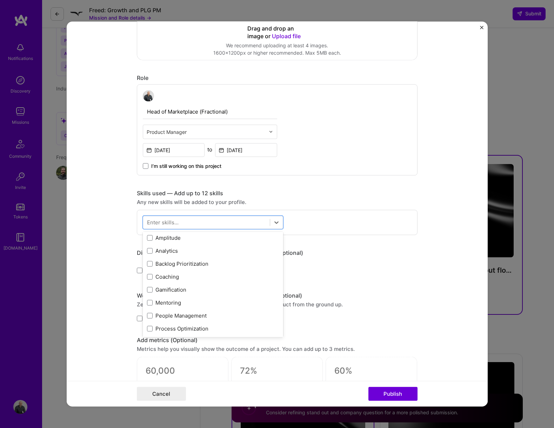
scroll to position [221, 0]
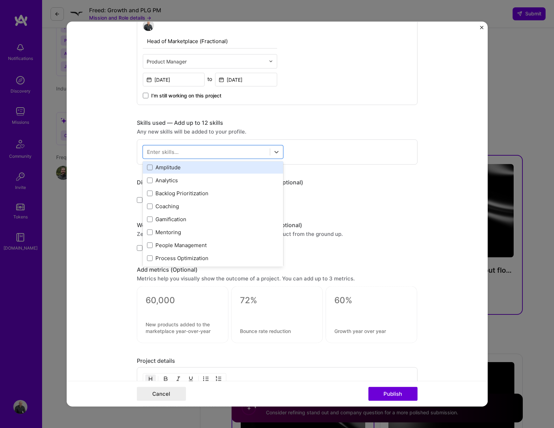
click at [162, 169] on div "Amplitude" at bounding box center [213, 167] width 132 height 7
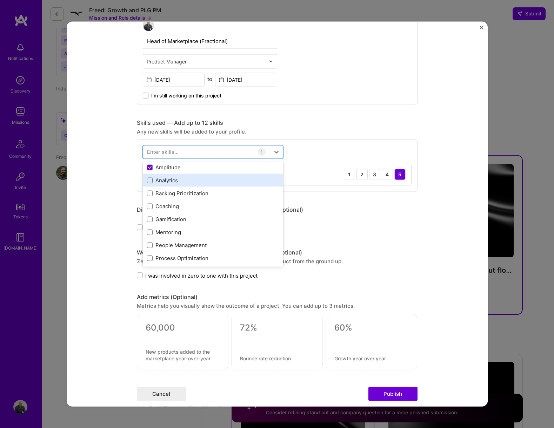
click at [159, 181] on div "Analytics" at bounding box center [213, 180] width 132 height 7
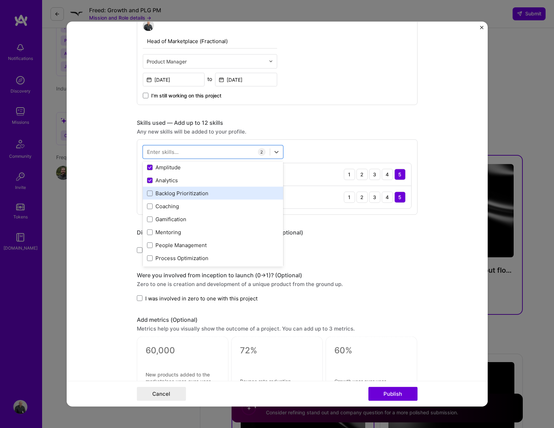
click at [167, 193] on div "Backlog Prioritization" at bounding box center [213, 193] width 132 height 7
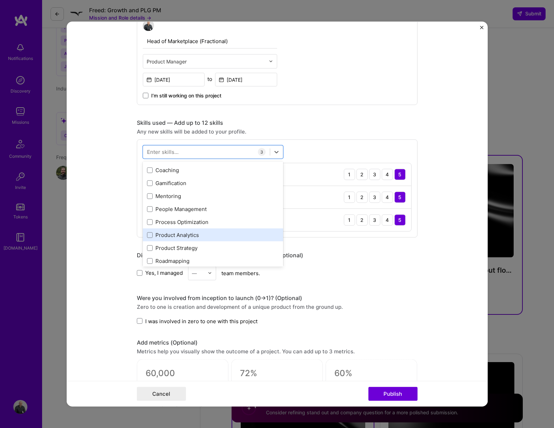
scroll to position [56, 0]
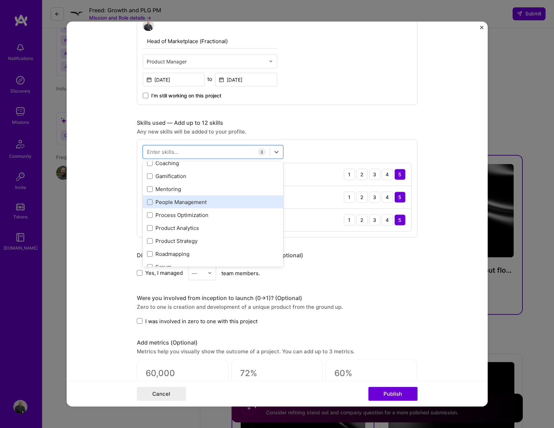
click at [177, 200] on div "People Management" at bounding box center [213, 201] width 132 height 7
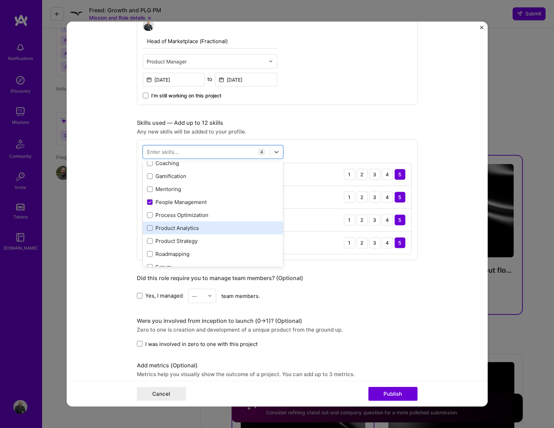
click at [180, 232] on div "Product Analytics" at bounding box center [213, 228] width 140 height 13
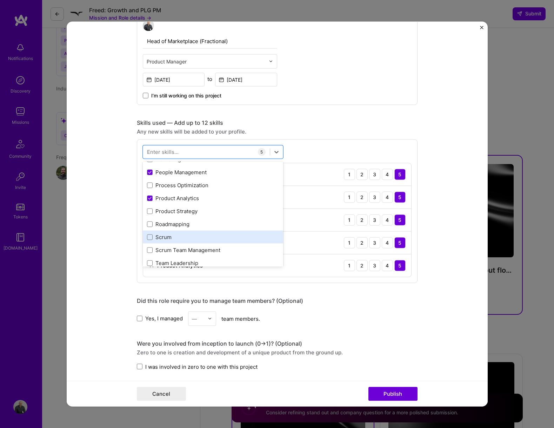
scroll to position [89, 0]
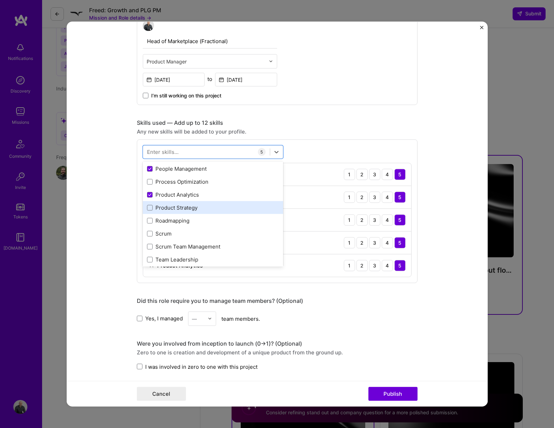
click at [187, 204] on div "Product Strategy" at bounding box center [213, 207] width 132 height 7
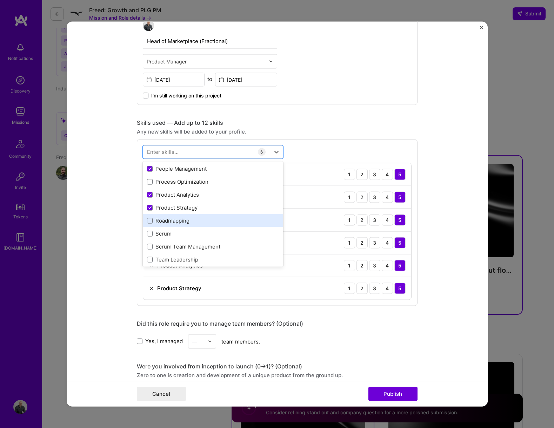
click at [175, 221] on div "Roadmapping" at bounding box center [213, 220] width 132 height 7
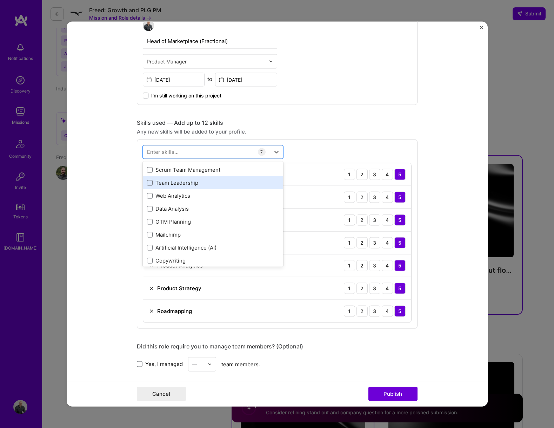
scroll to position [168, 0]
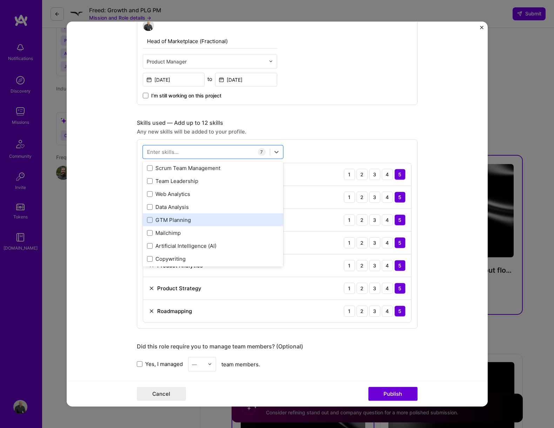
click at [174, 216] on div "GTM Planning" at bounding box center [213, 220] width 140 height 13
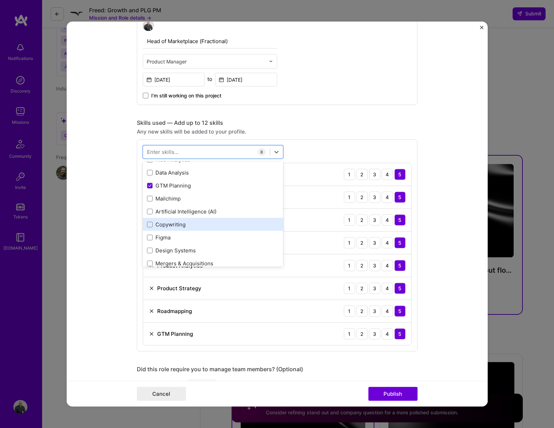
click at [176, 227] on div "Copywriting" at bounding box center [213, 224] width 132 height 7
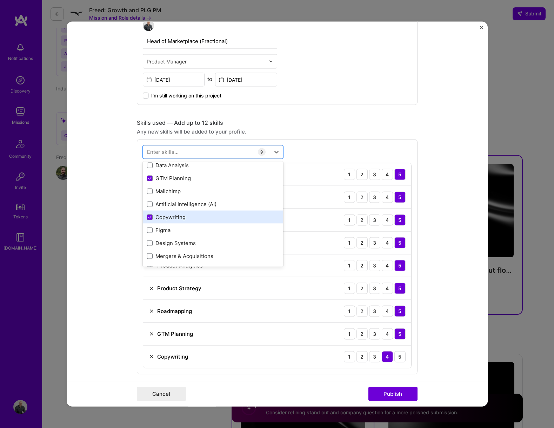
scroll to position [211, 0]
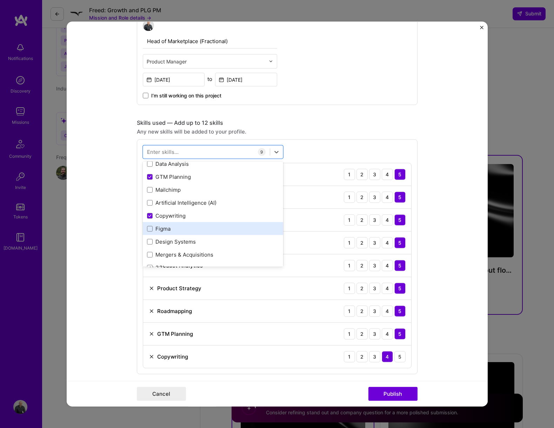
click at [165, 229] on div "Figma" at bounding box center [213, 228] width 132 height 7
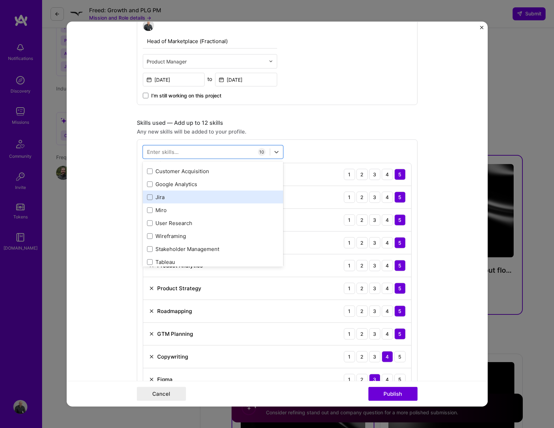
scroll to position [339, 0]
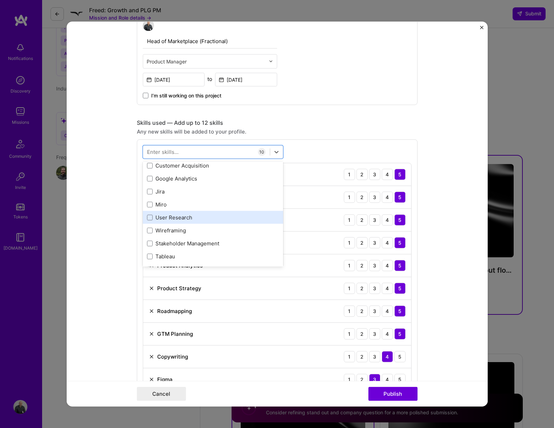
click at [168, 215] on div "User Research" at bounding box center [213, 217] width 132 height 7
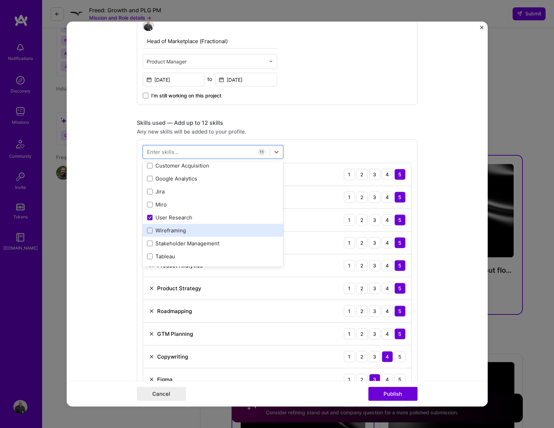
click at [167, 231] on div "Wireframing" at bounding box center [213, 230] width 132 height 7
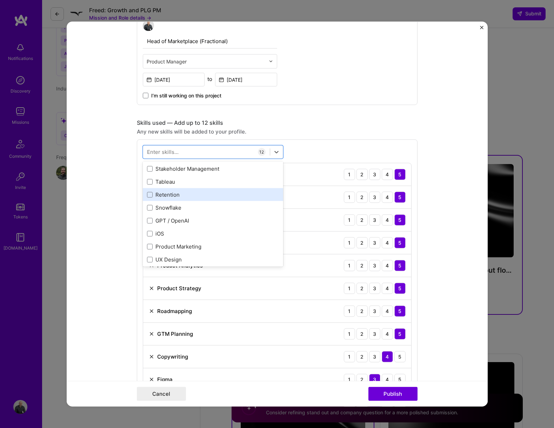
scroll to position [429, 0]
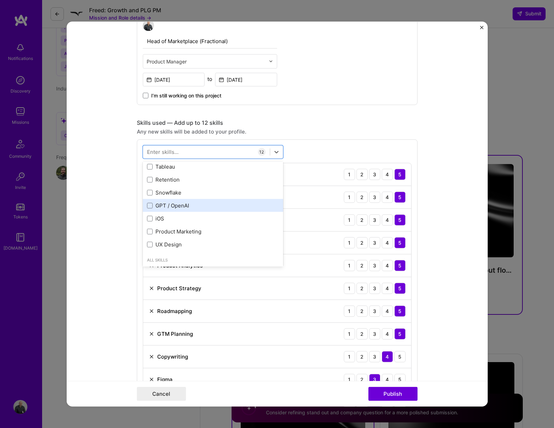
click at [167, 206] on div "GPT / OpenAI" at bounding box center [213, 205] width 132 height 7
click at [157, 218] on div "iOS" at bounding box center [213, 218] width 132 height 7
click at [151, 218] on icon at bounding box center [150, 218] width 4 height 3
click at [0, 0] on input "checkbox" at bounding box center [0, 0] width 0 height 0
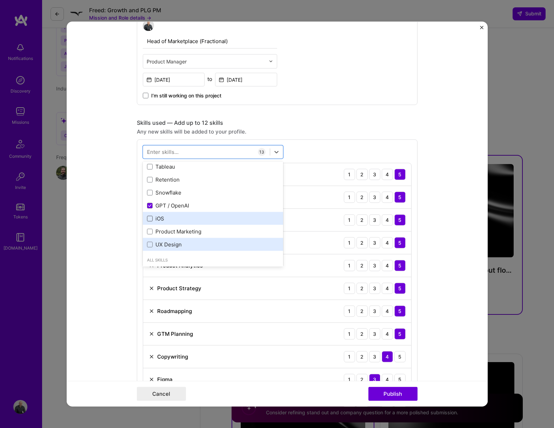
click at [162, 242] on div "UX Design" at bounding box center [213, 244] width 132 height 7
click at [163, 238] on div "UX Design" at bounding box center [213, 244] width 140 height 13
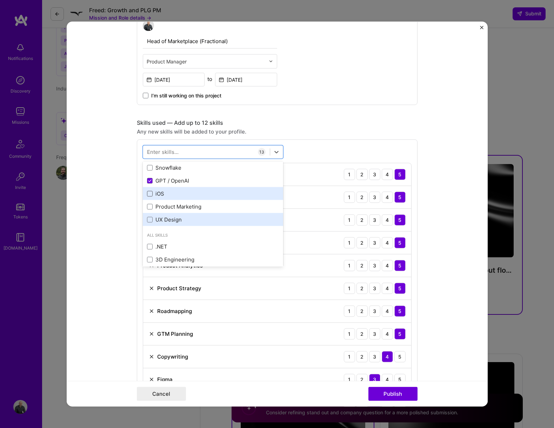
scroll to position [459, 0]
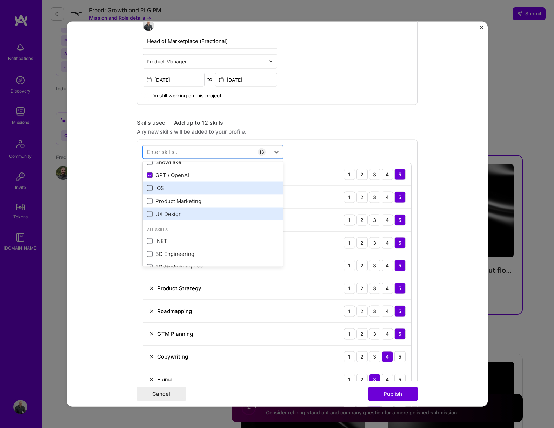
click at [169, 212] on div "UX Design" at bounding box center [213, 213] width 132 height 7
click at [170, 209] on div "UX Design" at bounding box center [213, 214] width 140 height 13
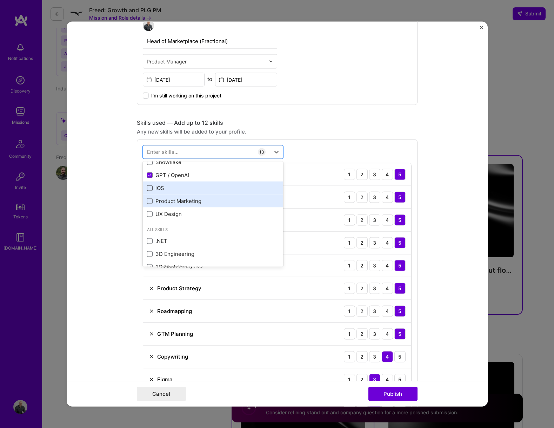
click at [176, 204] on div "Product Marketing" at bounding box center [213, 200] width 132 height 7
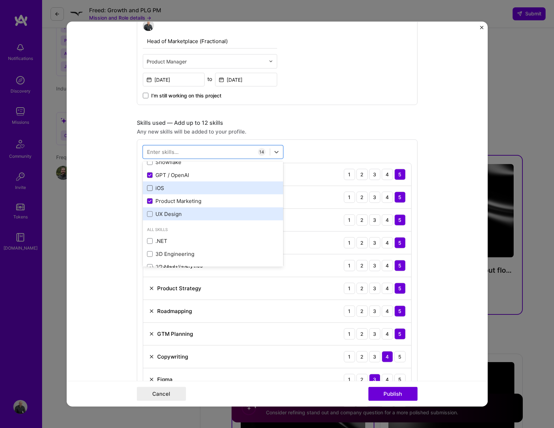
click at [171, 215] on div "UX Design" at bounding box center [213, 213] width 132 height 7
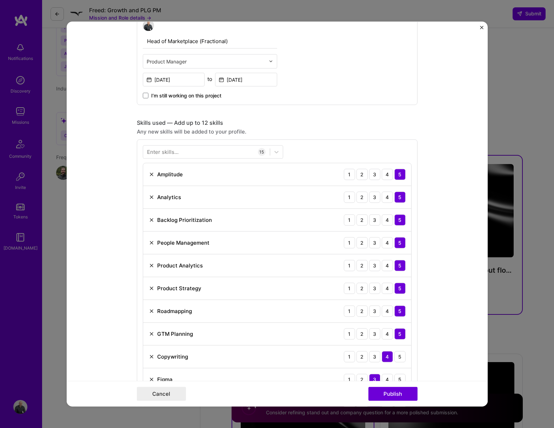
click at [115, 210] on form "Project title Building the Foundation for Self-Serve Growth Company Blip Billbo…" at bounding box center [277, 213] width 421 height 385
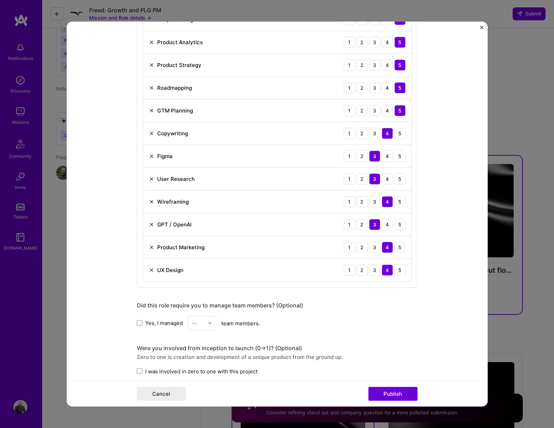
scroll to position [501, 0]
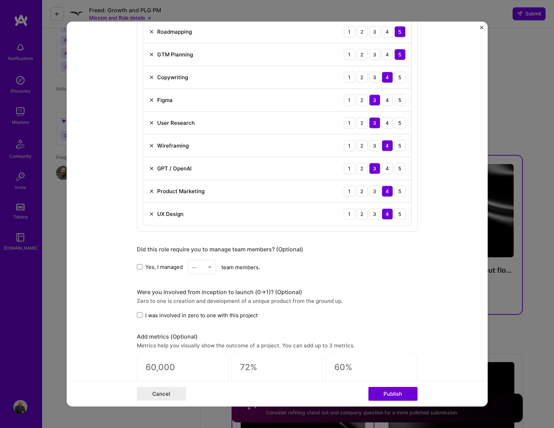
click at [206, 261] on div "—" at bounding box center [197, 267] width 19 height 14
drag, startPoint x: 200, startPoint y: 297, endPoint x: 143, endPoint y: 286, distance: 57.3
click at [200, 297] on div "2" at bounding box center [202, 298] width 24 height 13
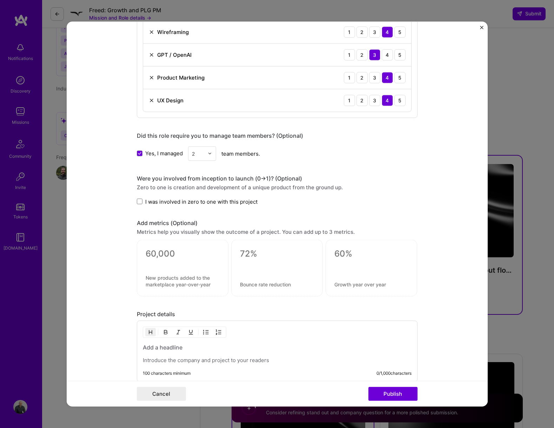
scroll to position [615, 0]
click at [152, 251] on textarea at bounding box center [183, 253] width 74 height 11
type textarea "0"
type textarea ">30%"
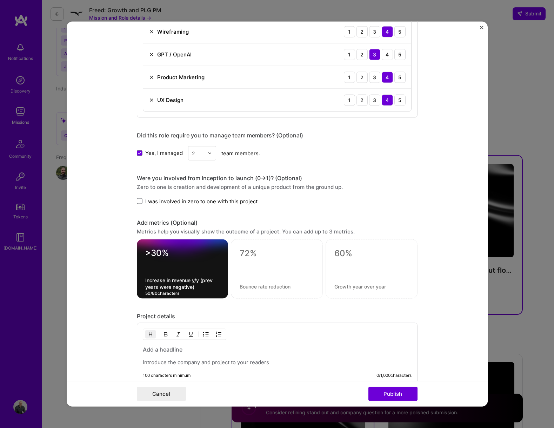
click at [207, 278] on textarea "Increase in revenue y/y (prev years were negative)" at bounding box center [182, 283] width 74 height 13
drag, startPoint x: 202, startPoint y: 282, endPoint x: 218, endPoint y: 288, distance: 18.0
click at [218, 288] on textarea "Increase in revenue y/y (prev years were negative)" at bounding box center [182, 283] width 74 height 13
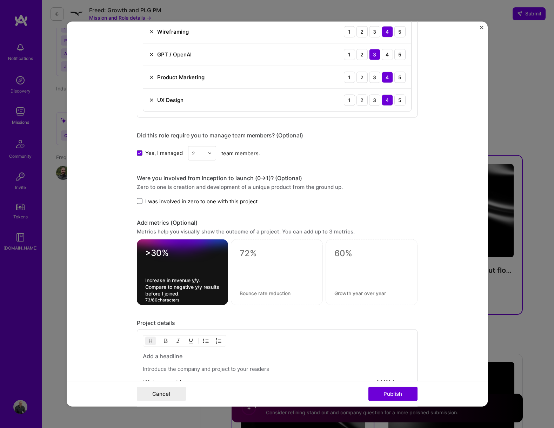
type textarea "Increase in revenue y/y. Compare to negative y/y results before I joined."
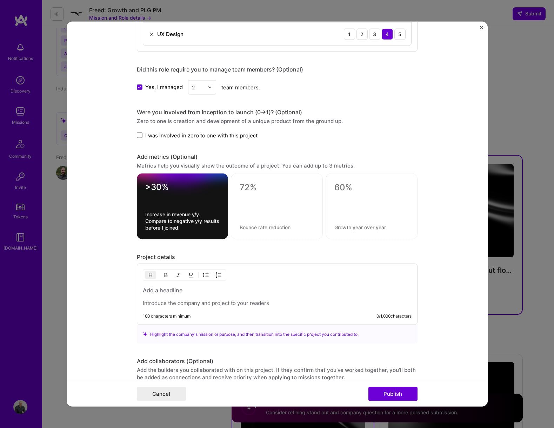
scroll to position [714, 0]
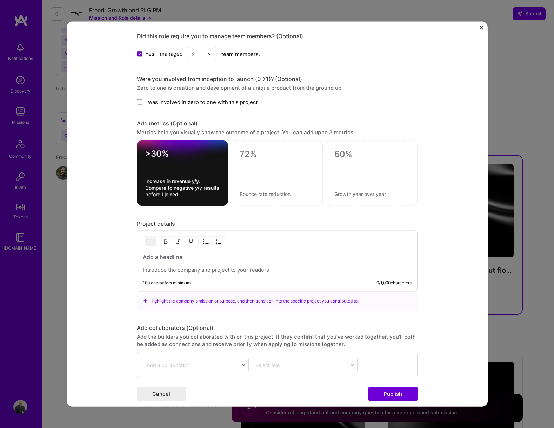
click at [178, 258] on h3 at bounding box center [277, 257] width 269 height 8
click at [245, 153] on textarea at bounding box center [276, 154] width 74 height 11
drag, startPoint x: 253, startPoint y: 158, endPoint x: 333, endPoint y: 157, distance: 80.7
click at [333, 157] on div ">30% Increase in revenue y/y. Compare to negative y/y results before I joined. …" at bounding box center [277, 173] width 281 height 66
type textarea "5x"
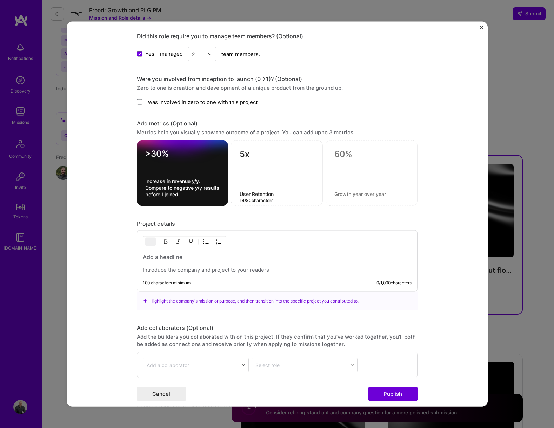
type textarea "User Retention"
click at [359, 156] on textarea at bounding box center [371, 154] width 74 height 11
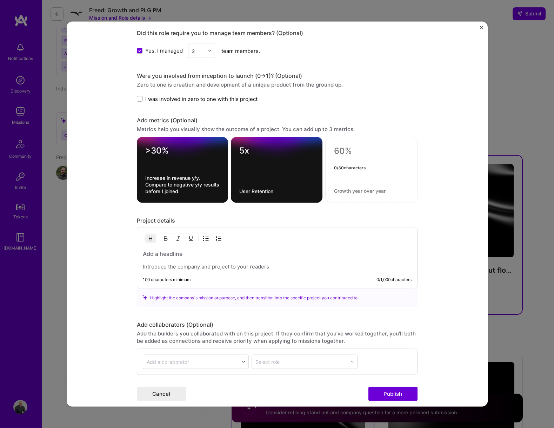
scroll to position [721, 0]
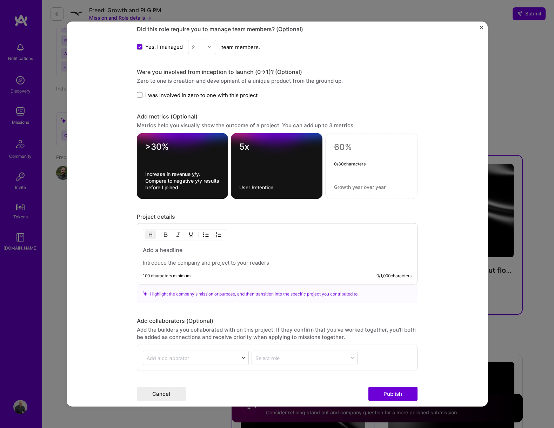
click at [196, 164] on div ">30% Increase in revenue y/y. Compare to negative y/y results before I joined." at bounding box center [183, 166] width 92 height 66
click at [200, 175] on textarea "Increase in revenue y/y. Compare to negative y/y results before I joined." at bounding box center [182, 181] width 75 height 20
click at [214, 256] on div at bounding box center [277, 256] width 269 height 20
click at [161, 250] on h3 at bounding box center [277, 250] width 269 height 8
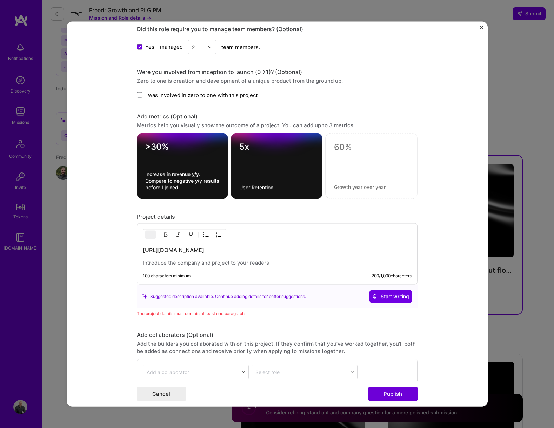
click at [175, 254] on h3 "[URL][DOMAIN_NAME]" at bounding box center [277, 250] width 269 height 8
click at [186, 266] on div "[URL][DOMAIN_NAME]" at bounding box center [277, 256] width 269 height 20
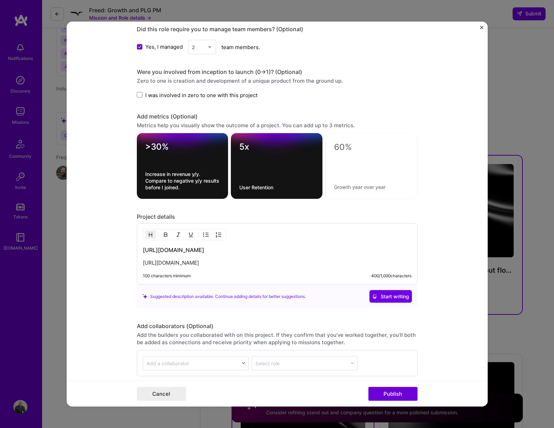
click at [193, 254] on h3 "[URL][DOMAIN_NAME]" at bounding box center [277, 250] width 269 height 8
click at [191, 254] on h3 "[URL][DOMAIN_NAME]" at bounding box center [277, 250] width 269 height 8
click at [184, 254] on h3 "[URL][DOMAIN_NAME]" at bounding box center [277, 250] width 269 height 8
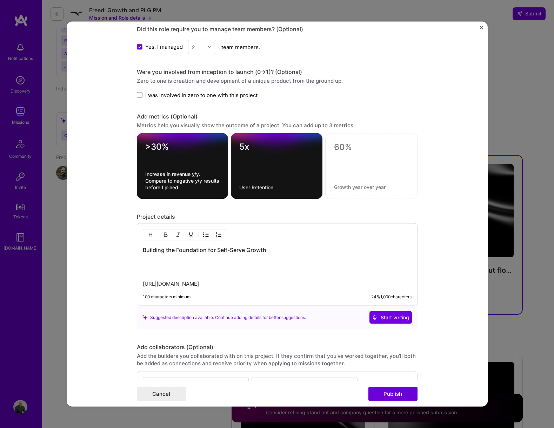
click at [221, 288] on p "[URL][DOMAIN_NAME]" at bounding box center [277, 273] width 269 height 28
drag, startPoint x: 221, startPoint y: 292, endPoint x: 265, endPoint y: 308, distance: 47.5
click at [265, 306] on div "Building the Foundation for Self-Serve Growth [URL][DOMAIN_NAME] 100 characters…" at bounding box center [277, 264] width 281 height 82
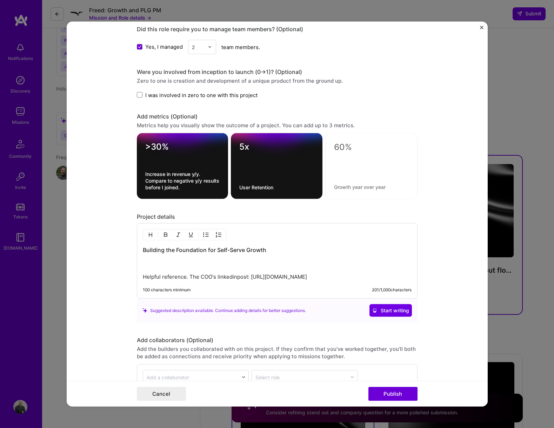
click at [235, 272] on p "Helpful reference. The COO's linkedinpost: [URL][DOMAIN_NAME]" at bounding box center [277, 269] width 269 height 21
click at [235, 275] on p "Helpful reference. The COO's linkedinpost: [URL][DOMAIN_NAME]" at bounding box center [277, 269] width 269 height 21
click at [251, 276] on p "Helpful reference. The COO's linkedin post: [URL][DOMAIN_NAME]" at bounding box center [277, 269] width 269 height 21
click at [170, 263] on p "Helpful reference. The COO's linkedin post:[URL][DOMAIN_NAME]" at bounding box center [277, 269] width 269 height 21
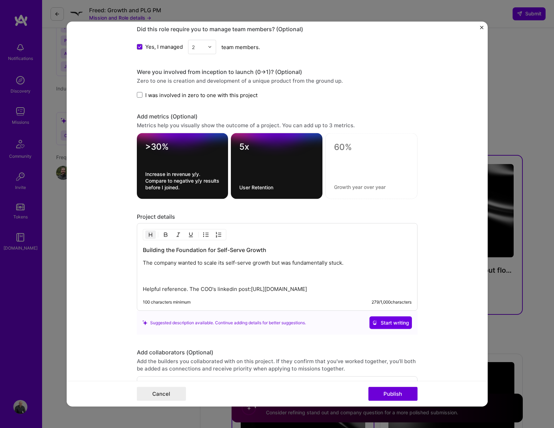
click at [252, 251] on h3 "Building the Foundation for Self-Serve Growth" at bounding box center [277, 250] width 269 height 8
click at [194, 276] on p "Helpful reference. The COO's linkedin post:[URL][DOMAIN_NAME]" at bounding box center [277, 282] width 269 height 21
click at [360, 262] on p "The company wanted to scale its self-serve growth but was fundamentally stuck." at bounding box center [277, 262] width 269 height 7
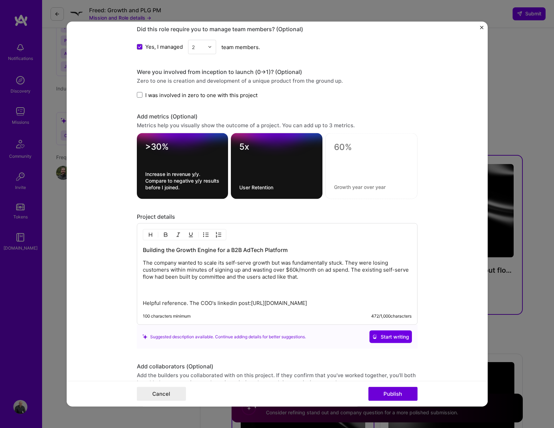
click at [256, 301] on p "Helpful reference. The COO's linkedin post:[URL][DOMAIN_NAME]" at bounding box center [277, 296] width 269 height 21
click at [300, 272] on p "The company wanted to scale its self-serve growth but was fundamentally stuck. …" at bounding box center [277, 269] width 269 height 21
click at [346, 282] on div "Building the Growth Engine for a B2B AdTech Platform The company wanted to scal…" at bounding box center [277, 276] width 269 height 61
drag, startPoint x: 347, startPoint y: 261, endPoint x: 164, endPoint y: 257, distance: 183.4
click at [164, 257] on div "Building the Growth Engine for a B2B AdTech Platform The company wanted to scal…" at bounding box center [277, 276] width 269 height 61
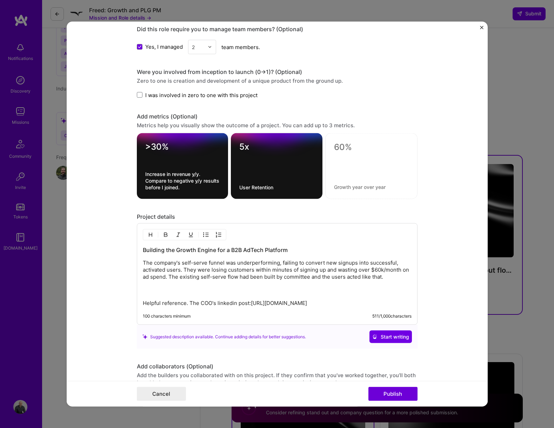
click at [185, 288] on p "Helpful reference. The COO's linkedin post:[URL][DOMAIN_NAME]" at bounding box center [277, 296] width 269 height 21
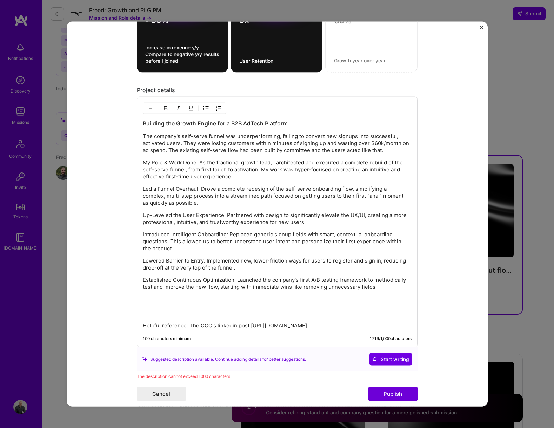
scroll to position [850, 0]
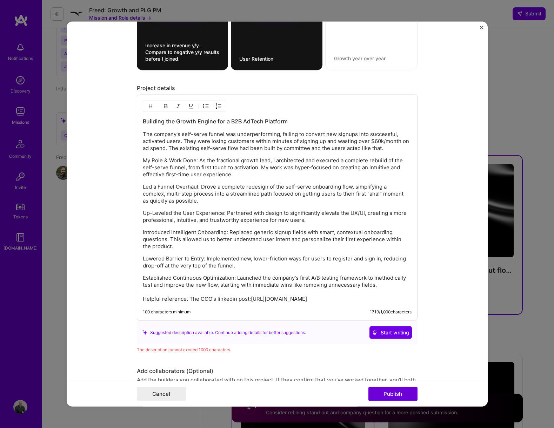
click at [246, 288] on p "Established Continuous Optimization: Launched the company's first A/B testing f…" at bounding box center [277, 289] width 269 height 28
click at [162, 150] on p "The company's self-serve funnel was underperforming, failing to convert new sig…" at bounding box center [277, 141] width 269 height 21
click at [176, 158] on p "My Role & Work Done: As the fractional growth lead, I architected and executed …" at bounding box center [277, 167] width 269 height 21
click at [172, 231] on p "Introduced Intelligent Onboarding: Replaced generic signup fields with smart, c…" at bounding box center [277, 239] width 269 height 21
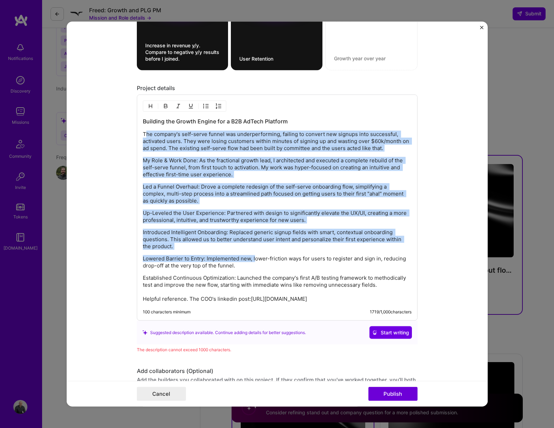
drag, startPoint x: 145, startPoint y: 133, endPoint x: 256, endPoint y: 257, distance: 166.6
click at [255, 255] on div "Building the Growth Engine for a B2B AdTech Platform The company's self-serve f…" at bounding box center [277, 209] width 269 height 185
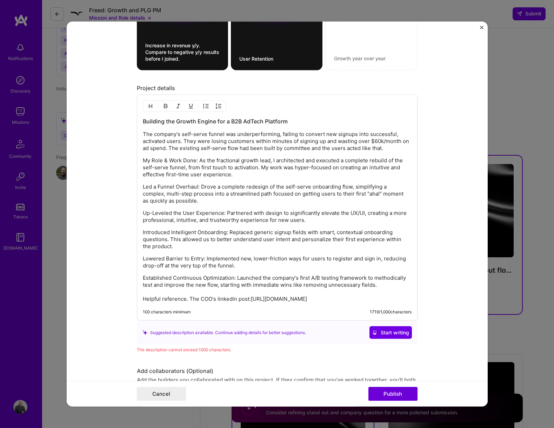
click at [299, 310] on div "Building the Growth Engine for a B2B AdTech Platform The company's self-serve f…" at bounding box center [277, 208] width 281 height 226
drag, startPoint x: 305, startPoint y: 307, endPoint x: 141, endPoint y: 295, distance: 164.2
click at [141, 295] on div "Building the Growth Engine for a B2B AdTech Platform The company's self-serve f…" at bounding box center [277, 208] width 281 height 226
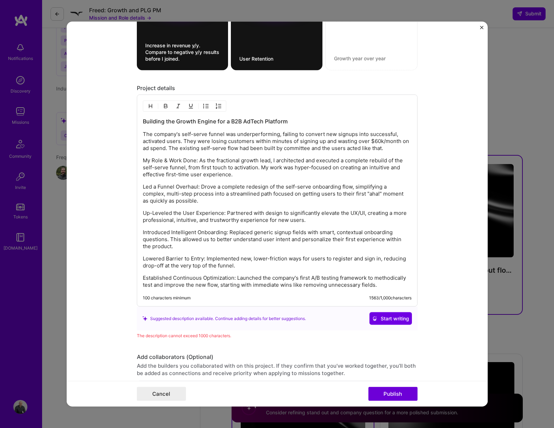
click at [214, 271] on div "Building the Growth Engine for a B2B AdTech Platform The company's self-serve f…" at bounding box center [277, 202] width 269 height 171
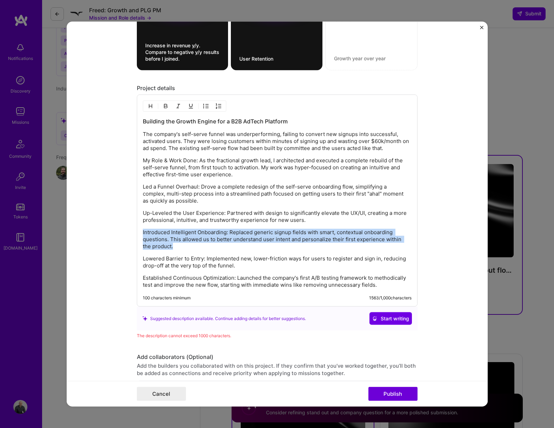
drag, startPoint x: 163, startPoint y: 244, endPoint x: 112, endPoint y: 234, distance: 52.7
click at [112, 234] on form "Project title Building the Foundation for Self-Serve Growth Company Blip Billbo…" at bounding box center [277, 213] width 421 height 385
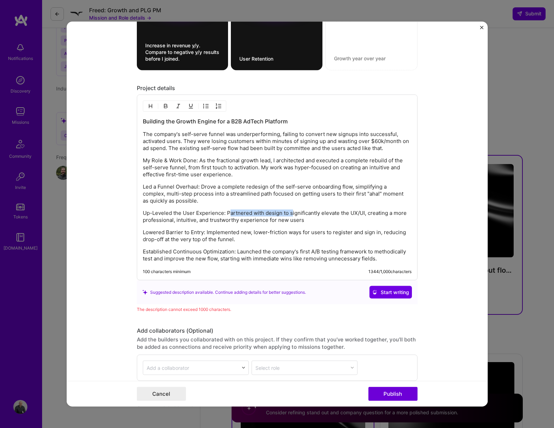
drag, startPoint x: 230, startPoint y: 212, endPoint x: 292, endPoint y: 212, distance: 62.1
click at [292, 212] on p "Up-Leveled the User Experience: Partnered with design to significantly elevate …" at bounding box center [277, 217] width 269 height 14
click at [276, 213] on p "Up-Leveled the User Experience: Significantly elevate the UX/UI, creating a mor…" at bounding box center [277, 217] width 269 height 14
click at [264, 221] on p "Up-Leveled the User Experience: Significantly elevated the UX/UI, creating a mo…" at bounding box center [277, 217] width 269 height 14
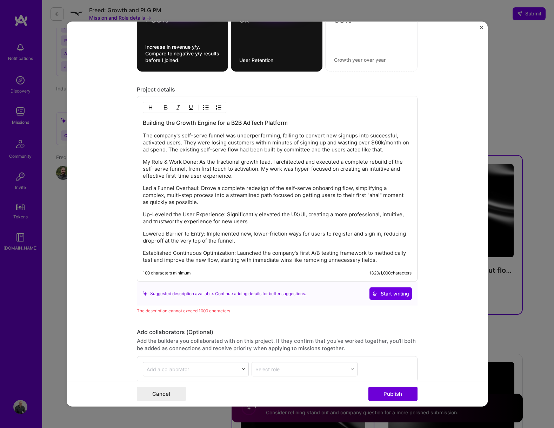
click at [251, 199] on p "Led a Funnel Overhaul: Drove a complete redesign of the self-serve onboarding f…" at bounding box center [277, 195] width 269 height 21
click at [253, 238] on p "Lowered Barrier to Entry: Implemented new, lower-friction ways for users to reg…" at bounding box center [277, 237] width 269 height 14
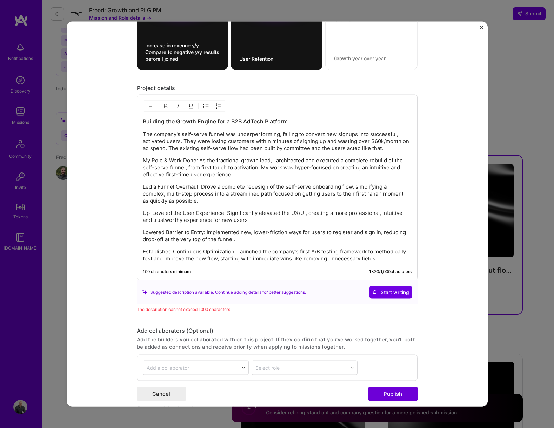
click at [290, 245] on div "Building the Growth Engine for a B2B AdTech Platform The company's self-serve f…" at bounding box center [277, 189] width 269 height 145
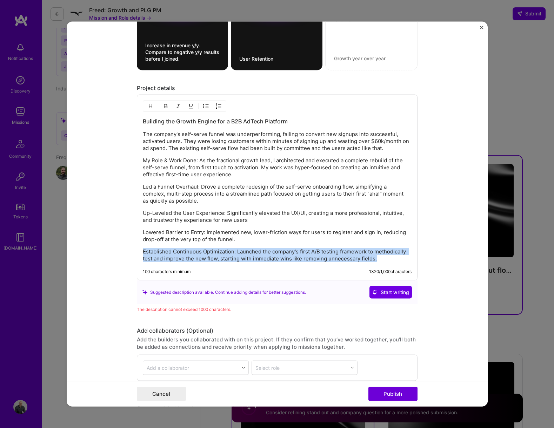
drag, startPoint x: 386, startPoint y: 256, endPoint x: 114, endPoint y: 251, distance: 272.2
click at [114, 251] on form "Project title Building the Foundation for Self-Serve Growth Company Blip Billbo…" at bounding box center [277, 213] width 421 height 385
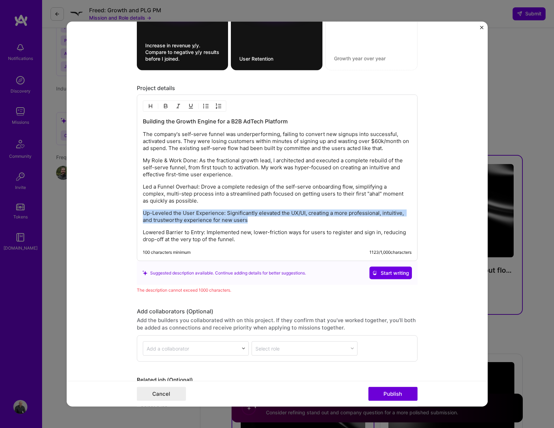
drag, startPoint x: 278, startPoint y: 218, endPoint x: 134, endPoint y: 215, distance: 144.2
click at [134, 215] on form "Project title Building the Foundation for Self-Serve Growth Company Blip Billbo…" at bounding box center [277, 213] width 421 height 385
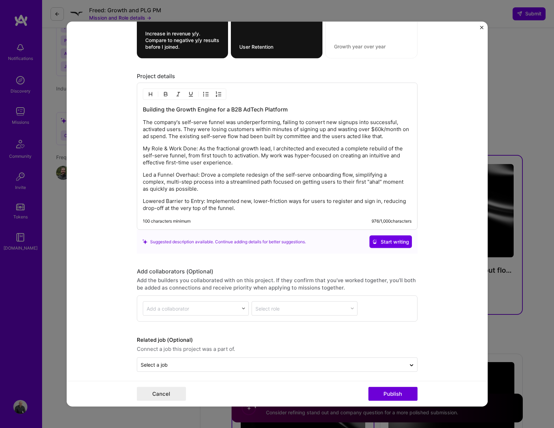
scroll to position [865, 0]
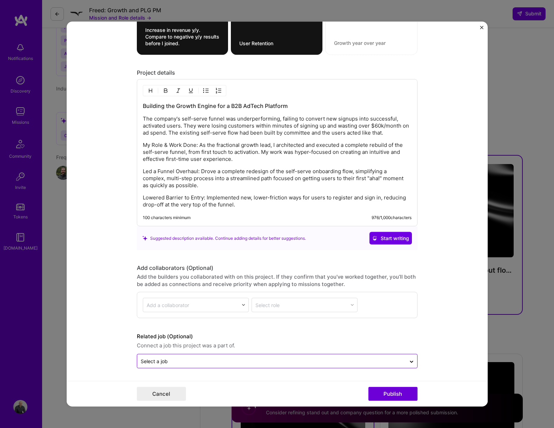
click at [168, 312] on input "text" at bounding box center [272, 361] width 262 height 7
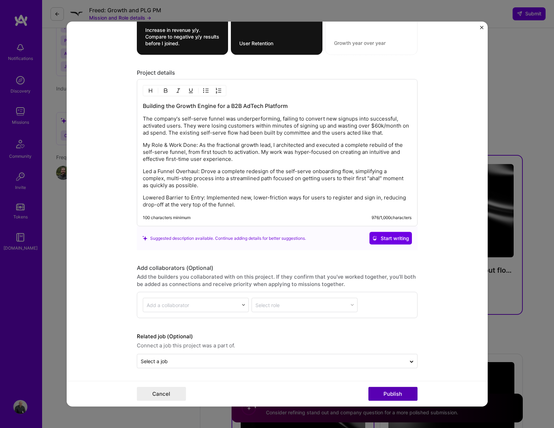
click at [408, 312] on button "Publish" at bounding box center [392, 394] width 49 height 14
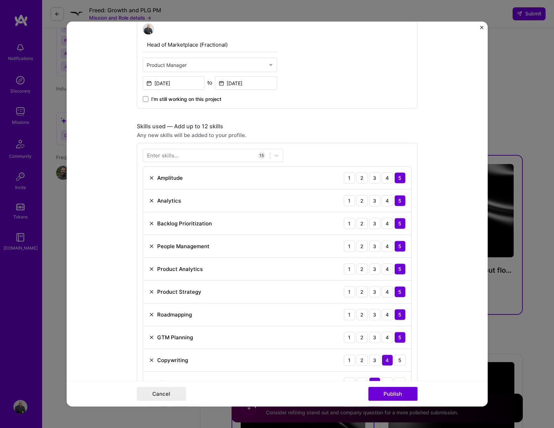
scroll to position [448, 0]
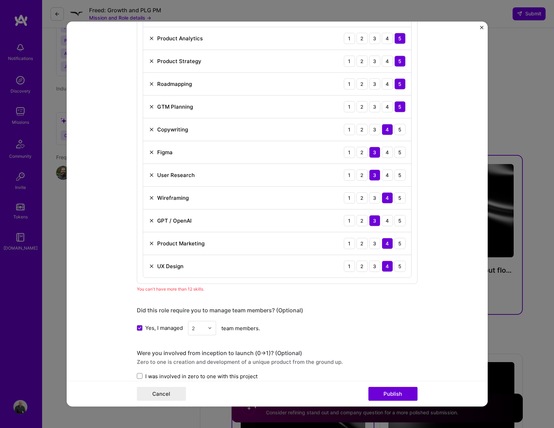
drag, startPoint x: 151, startPoint y: 244, endPoint x: 150, endPoint y: 239, distance: 5.4
click at [151, 244] on img at bounding box center [152, 244] width 6 height 6
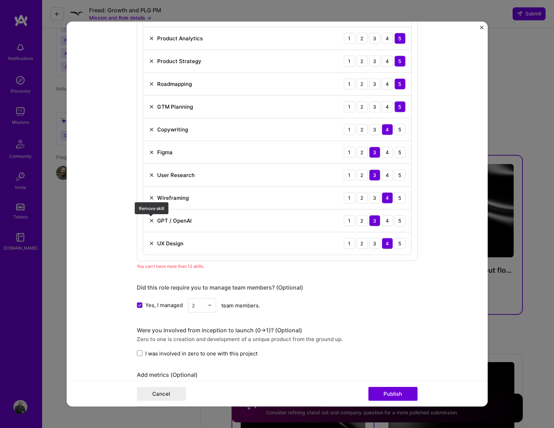
click at [149, 218] on img at bounding box center [152, 221] width 6 height 6
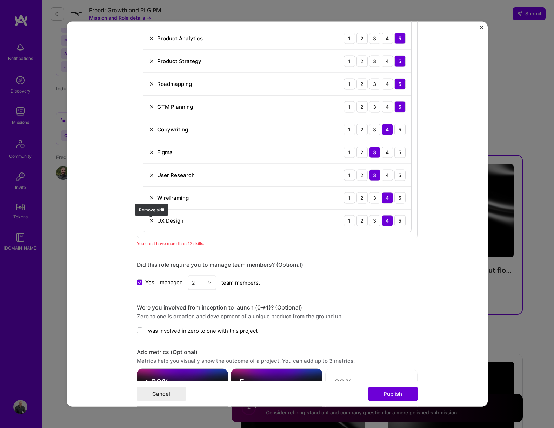
scroll to position [441, 0]
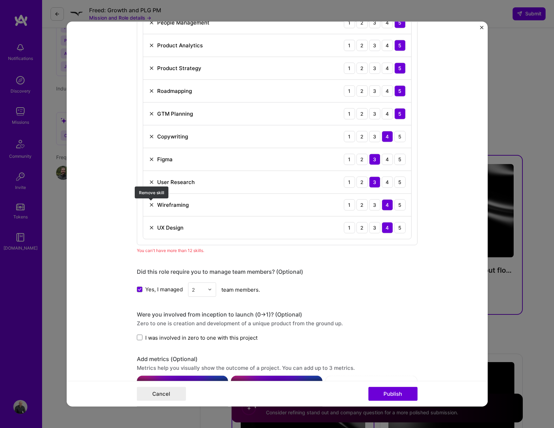
click at [150, 204] on img at bounding box center [152, 205] width 6 height 6
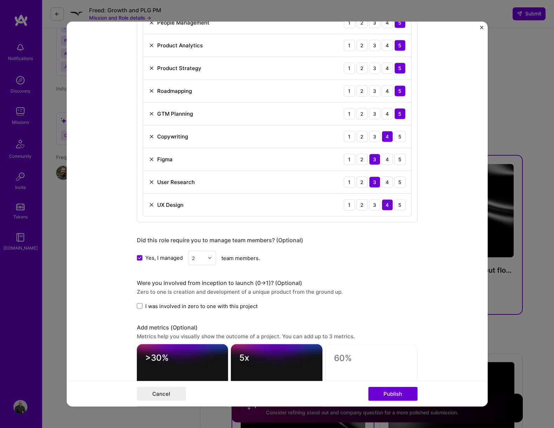
click at [150, 183] on img at bounding box center [152, 182] width 6 height 6
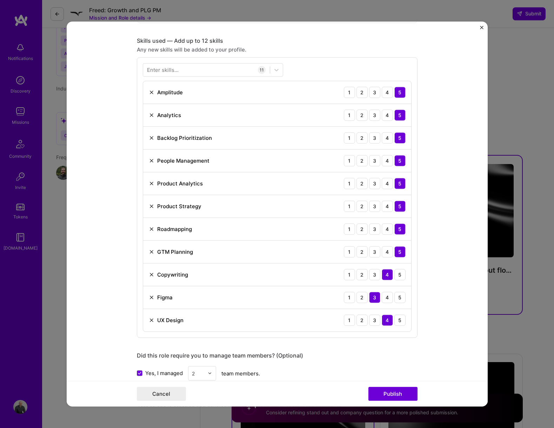
scroll to position [303, 0]
click at [153, 139] on img at bounding box center [152, 139] width 6 height 6
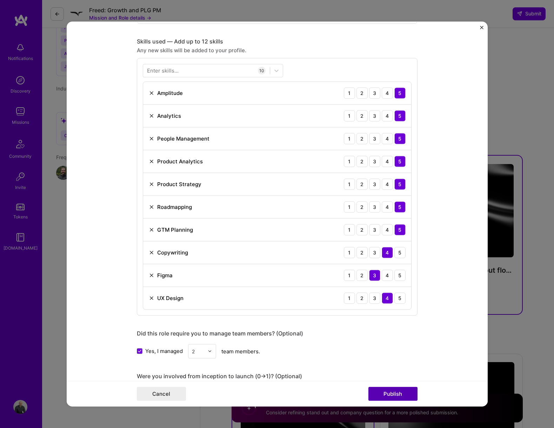
click at [379, 312] on button "Publish" at bounding box center [392, 394] width 49 height 14
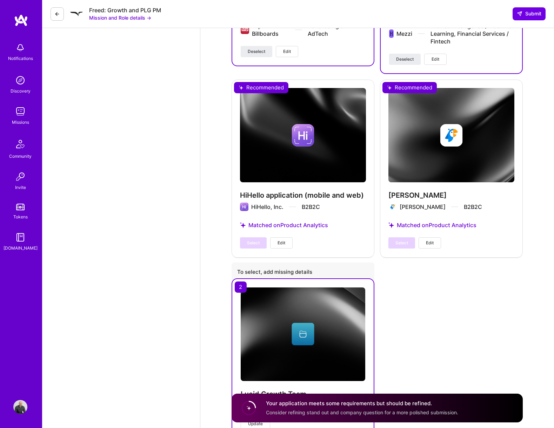
scroll to position [1238, 0]
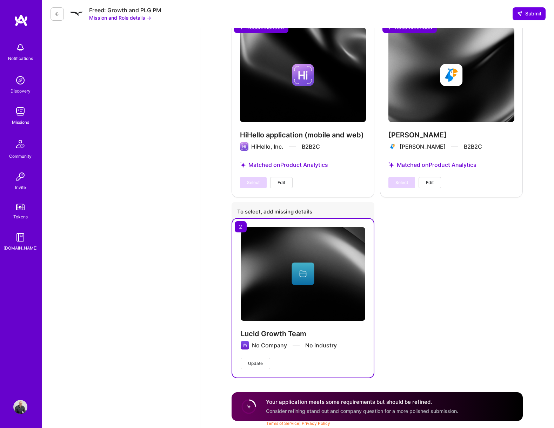
click at [333, 312] on img at bounding box center [303, 273] width 124 height 93
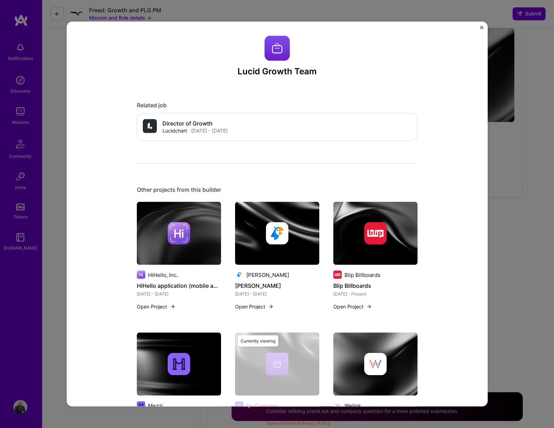
click at [505, 173] on div "Lucid Growth Team Related job Director of Growth [PERSON_NAME][DATE] - [DATE] O…" at bounding box center [277, 214] width 554 height 428
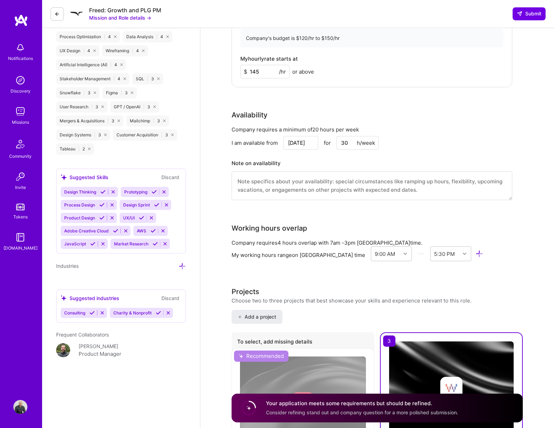
scroll to position [516, 0]
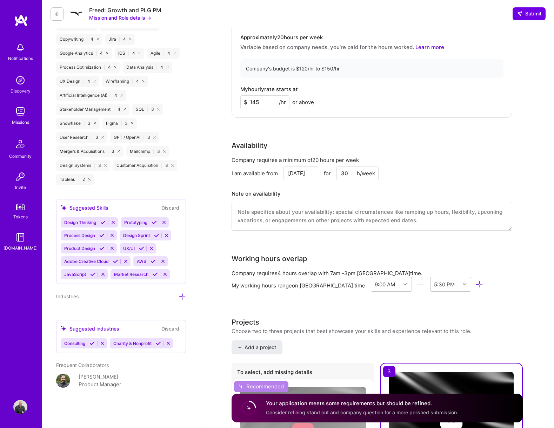
click at [343, 170] on input "30" at bounding box center [357, 174] width 42 height 14
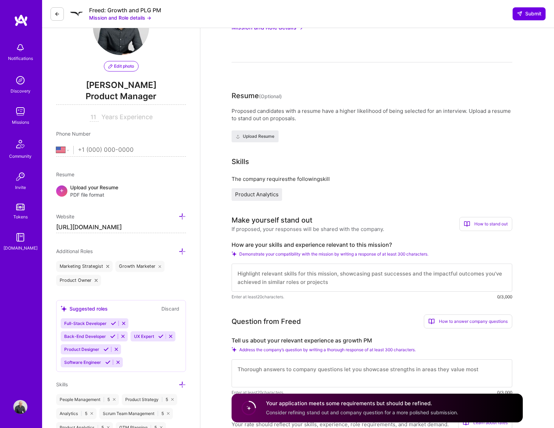
scroll to position [0, 0]
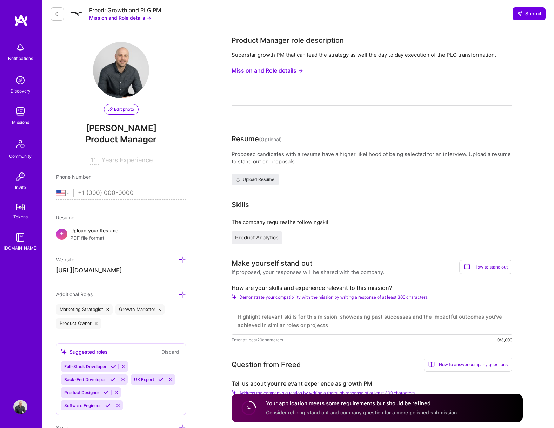
type input "25"
click at [464, 312] on textarea at bounding box center [371, 321] width 281 height 28
click at [262, 71] on button "Mission and Role details →" at bounding box center [267, 70] width 72 height 13
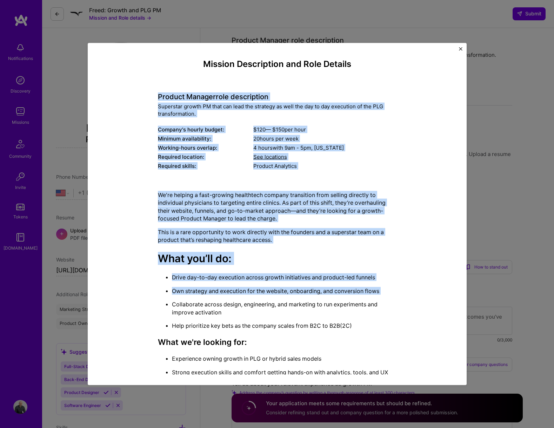
drag, startPoint x: 141, startPoint y: 92, endPoint x: 451, endPoint y: 309, distance: 378.0
click at [451, 309] on div "Mission Description and Role Details Product Manager role description Superstar…" at bounding box center [277, 214] width 358 height 322
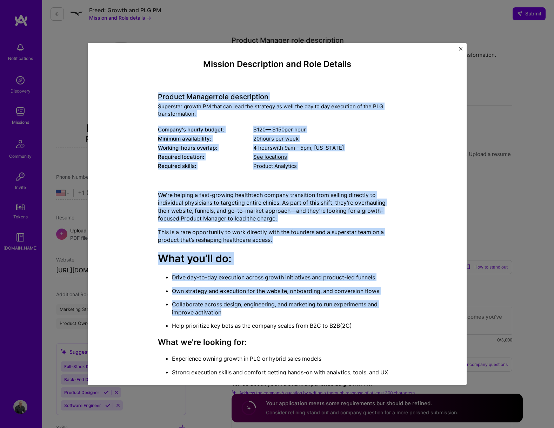
scroll to position [68, 0]
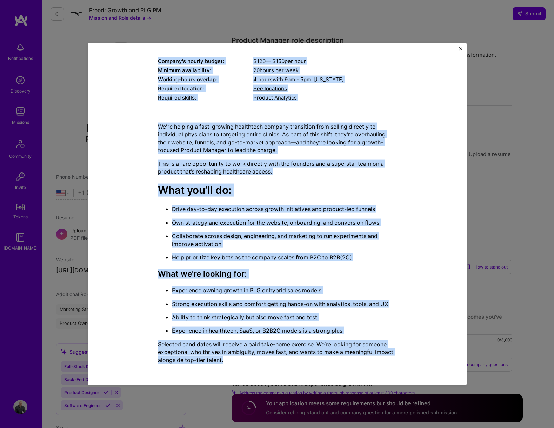
click at [236, 312] on div "We're helping a fast-growing healthtech company transition from selling directl…" at bounding box center [277, 243] width 238 height 252
copy div "Loremip Dolorsi amet consectetur Adipiscin elitse DO eius tem inci utl etdolore…"
click at [463, 53] on div "Mission Description and Role Details Product Manager role description Superstar…" at bounding box center [277, 214] width 379 height 343
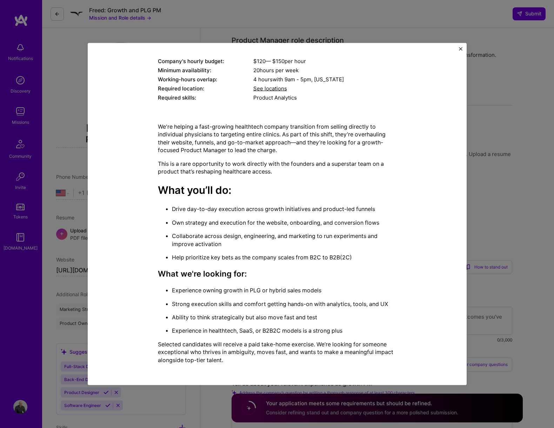
click at [460, 49] on img "Close" at bounding box center [461, 49] width 4 height 4
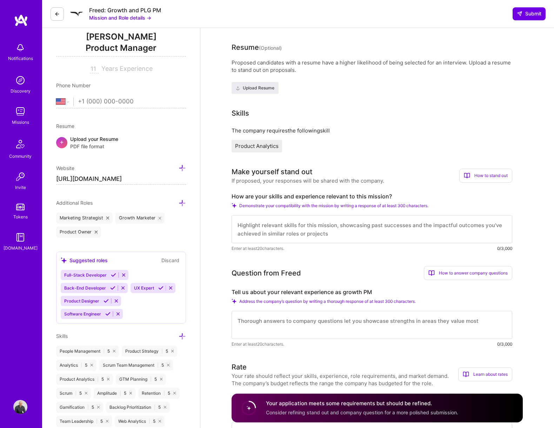
scroll to position [132, 0]
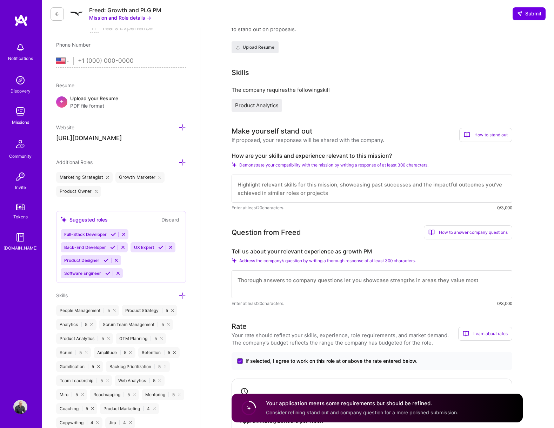
click at [318, 188] on textarea at bounding box center [371, 189] width 281 height 28
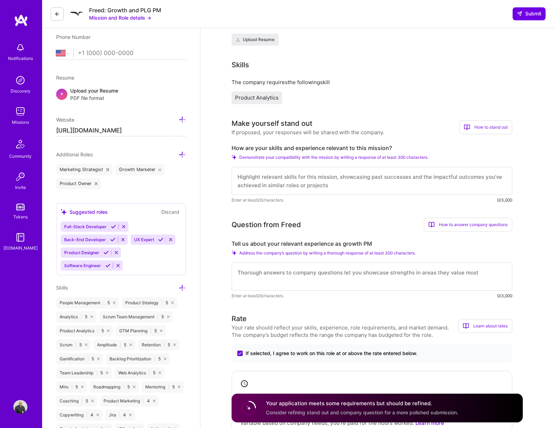
scroll to position [144, 0]
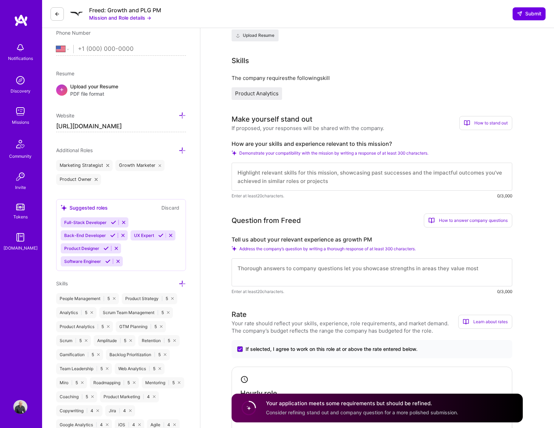
click at [323, 268] on textarea at bounding box center [371, 272] width 281 height 28
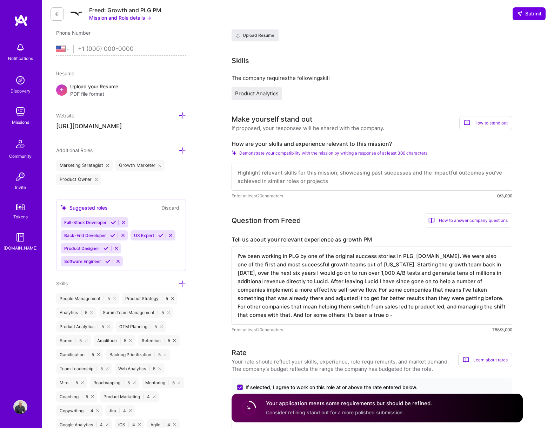
type textarea "I've been working in PLG by one of the original success stories in PLG, [DOMAIN…"
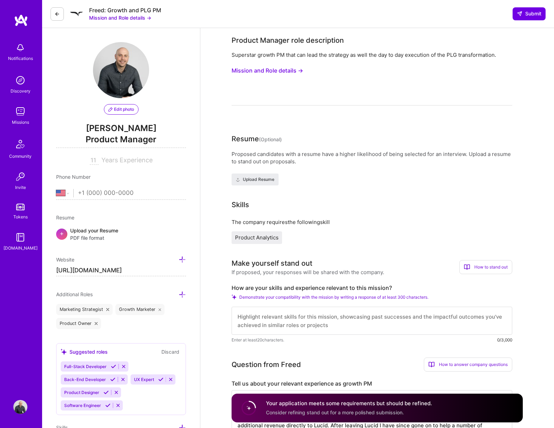
select select "US"
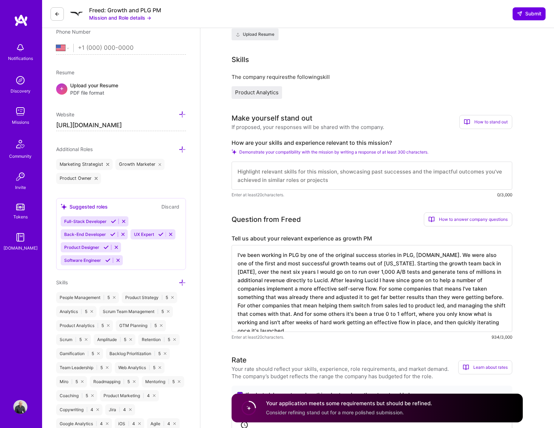
scroll to position [146, 0]
type textarea "I've been working in PLG by one of the original success stories in PLG, [DOMAIN…"
click at [295, 172] on textarea at bounding box center [371, 175] width 281 height 28
paste textarea "I specialize in leading the exact type of PLG transformation you're undertaking…"
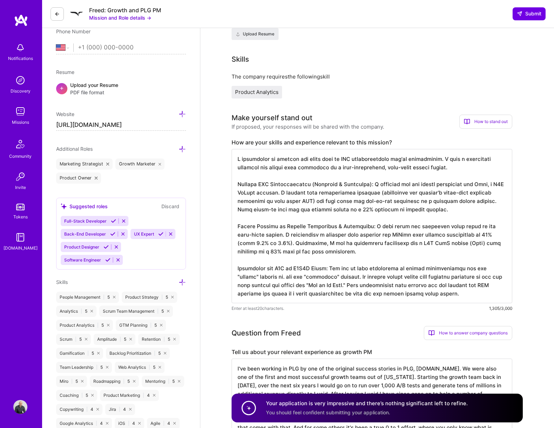
scroll to position [1, 0]
type textarea "I specialize in leading the exact type of PLG transformation you're undertaking…"
click at [326, 375] on textarea "I've been working in PLG by one of the original success stories in PLG, [DOMAIN…" at bounding box center [371, 402] width 281 height 87
click at [314, 376] on textarea "I've been working in PLG by one of the original success stories in PLG, [DOMAIN…" at bounding box center [371, 402] width 281 height 87
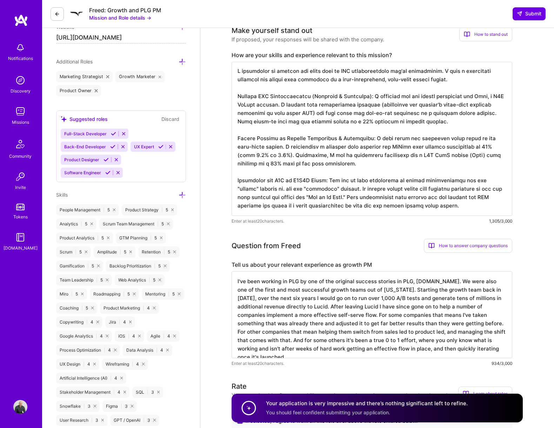
scroll to position [278, 0]
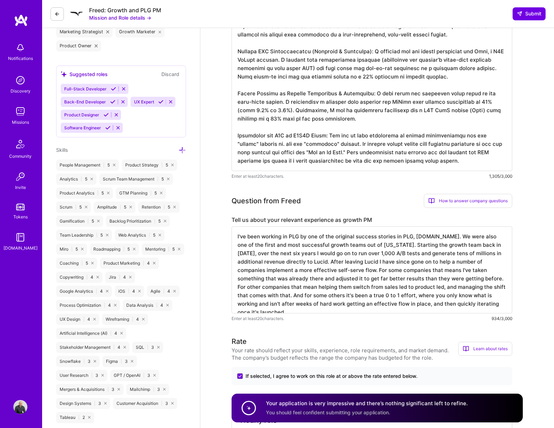
click at [337, 270] on textarea "I've been working in PLG by one of the original success stories in PLG, [DOMAIN…" at bounding box center [371, 270] width 281 height 87
paste textarea "Lo ipsumd sitame con adip elitsed do eiusmodt inc utlabor etdo-magnaaliqua, eni…"
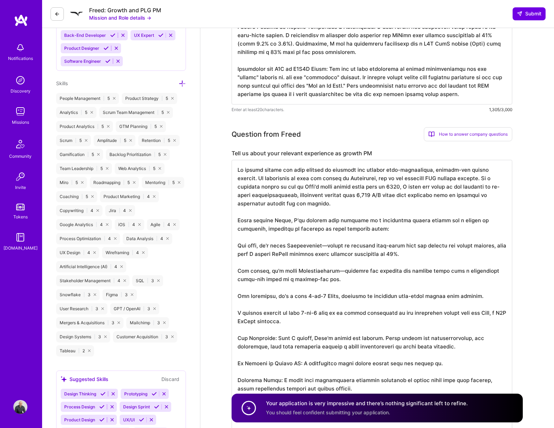
scroll to position [1, 0]
click at [291, 241] on textarea at bounding box center [371, 355] width 281 height 390
click at [307, 239] on textarea at bounding box center [371, 355] width 281 height 390
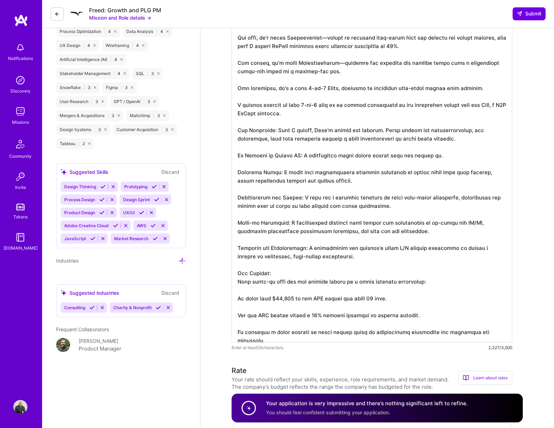
scroll to position [557, 0]
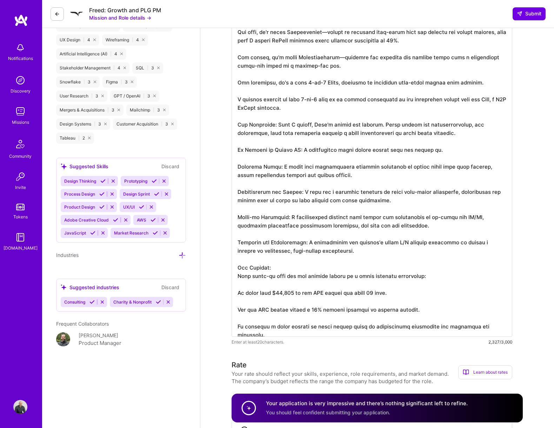
click at [306, 297] on textarea at bounding box center [371, 142] width 281 height 390
click at [326, 292] on textarea at bounding box center [371, 142] width 281 height 390
click at [353, 304] on textarea at bounding box center [371, 142] width 281 height 390
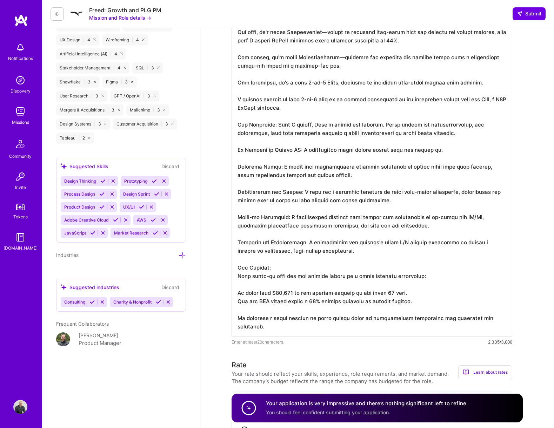
scroll to position [0, 0]
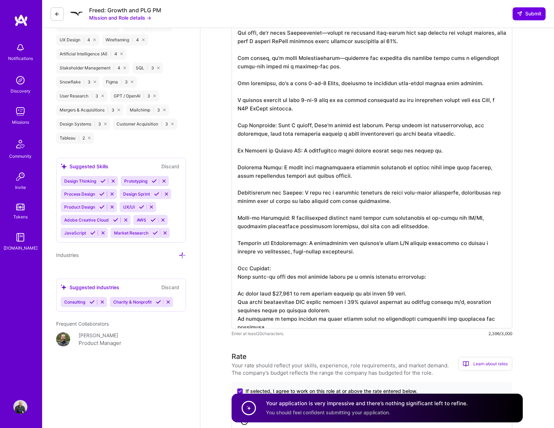
click at [318, 320] on textarea at bounding box center [371, 137] width 281 height 381
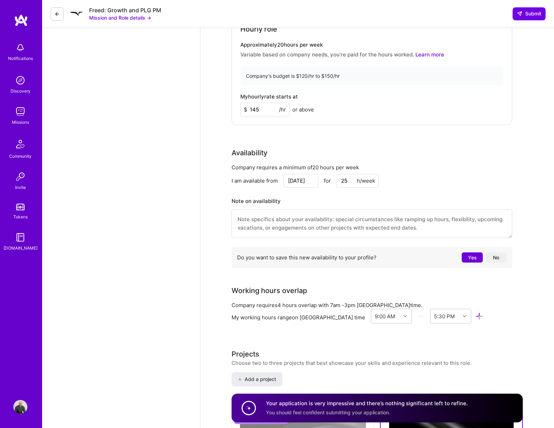
scroll to position [965, 0]
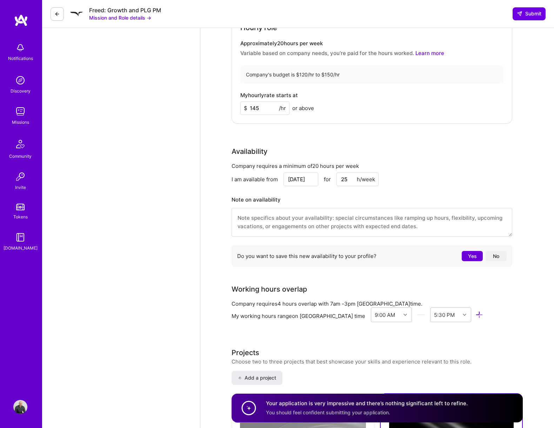
type textarea "My entire career has been focused on building and scaling high-performance, pro…"
click at [472, 255] on button "Yes" at bounding box center [471, 256] width 21 height 10
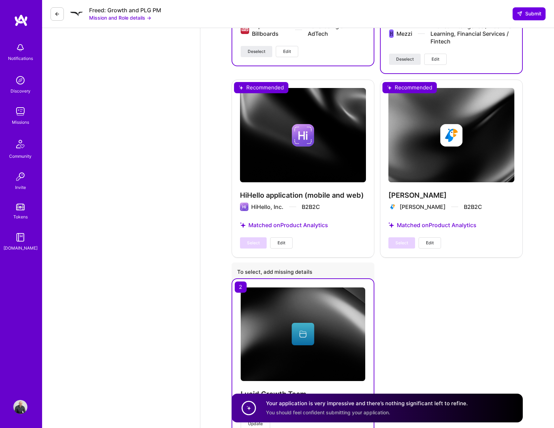
scroll to position [1694, 0]
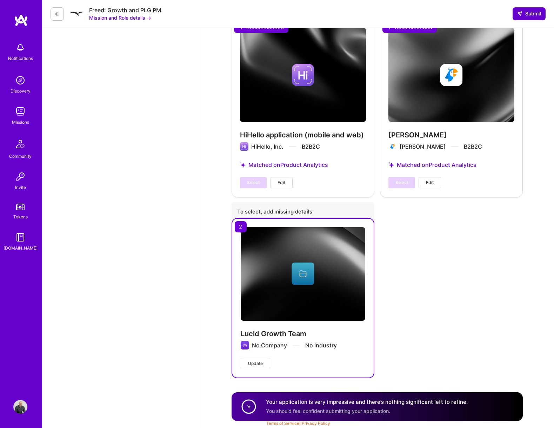
click at [534, 19] on button "Submit" at bounding box center [528, 13] width 33 height 13
click at [531, 12] on span "Submit" at bounding box center [528, 13] width 25 height 7
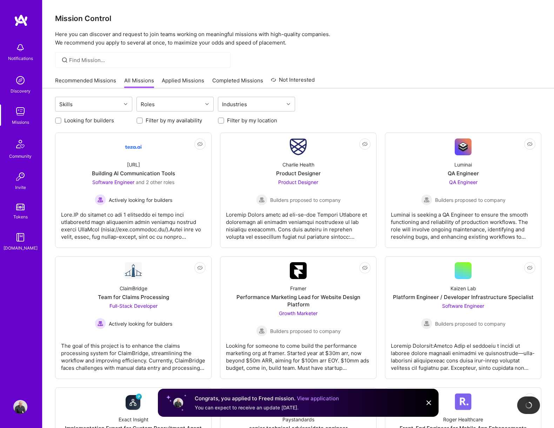
click at [19, 88] on div "Discovery" at bounding box center [21, 90] width 20 height 7
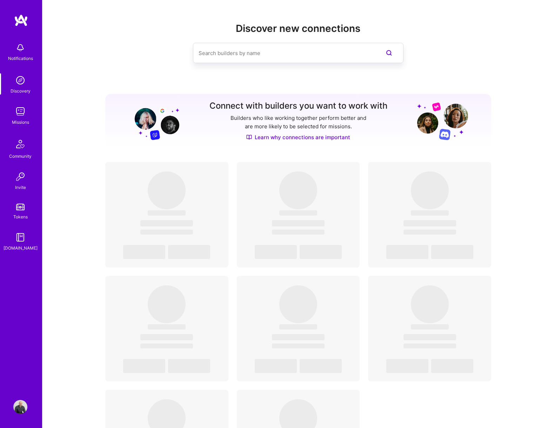
click at [25, 119] on div "Missions" at bounding box center [20, 122] width 17 height 7
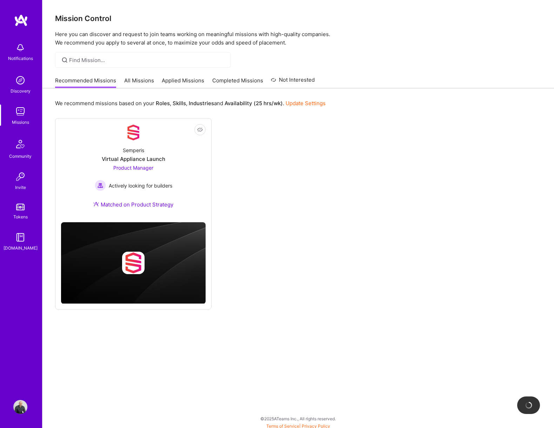
click at [19, 86] on img at bounding box center [20, 80] width 14 height 14
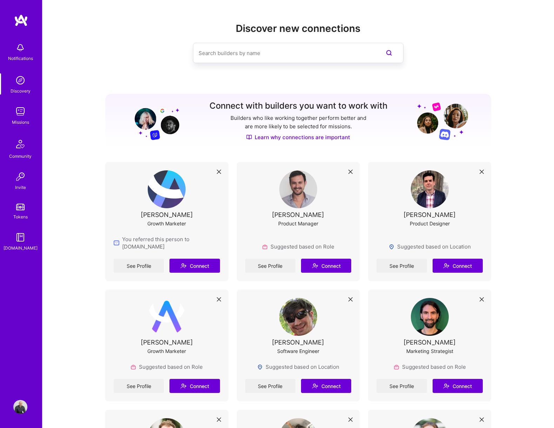
click at [13, 48] on img at bounding box center [20, 48] width 14 height 14
click at [27, 35] on div "Notifications Discovery Missions Community Invite Tokens A.Guide" at bounding box center [21, 202] width 42 height 376
click at [25, 29] on div "Notifications Discovery Missions Community Invite Tokens A.Guide" at bounding box center [21, 202] width 42 height 376
click at [23, 20] on img at bounding box center [21, 20] width 14 height 13
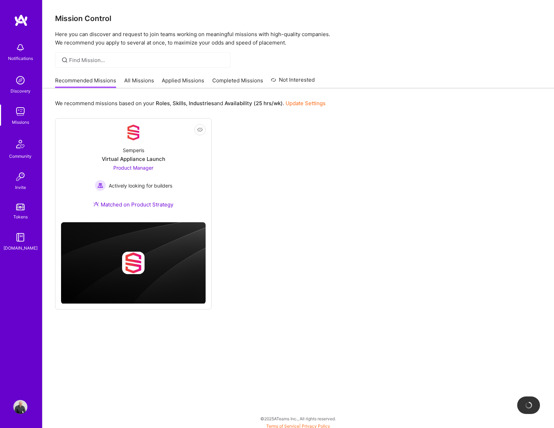
click at [172, 83] on link "Applied Missions" at bounding box center [183, 83] width 42 height 12
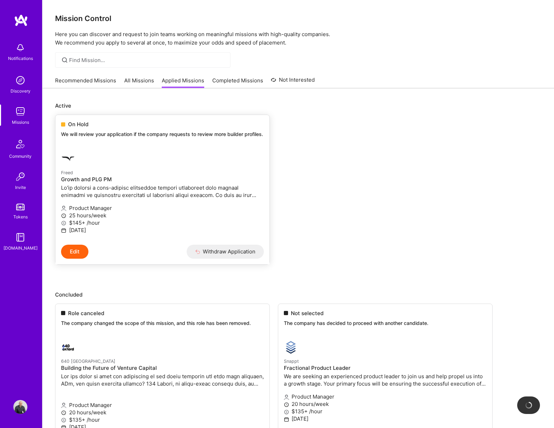
click at [67, 166] on img at bounding box center [68, 159] width 14 height 14
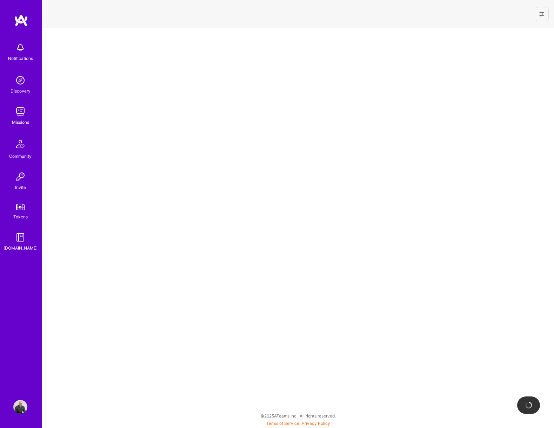
select select "US"
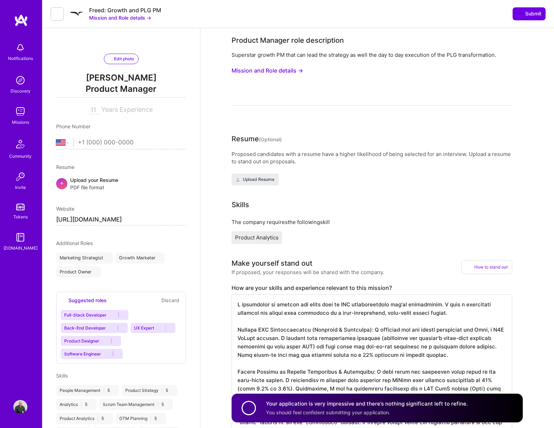
click at [279, 68] on button "Mission and Role details →" at bounding box center [267, 70] width 72 height 13
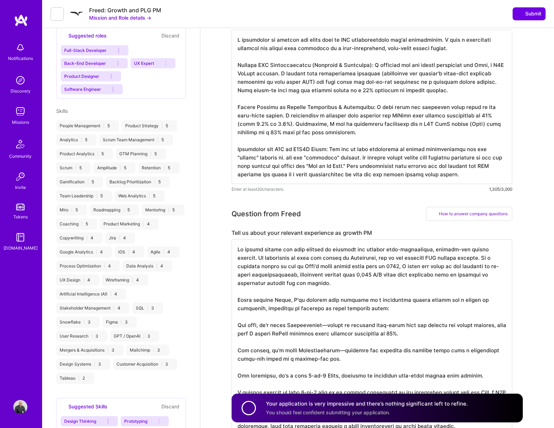
scroll to position [50, 0]
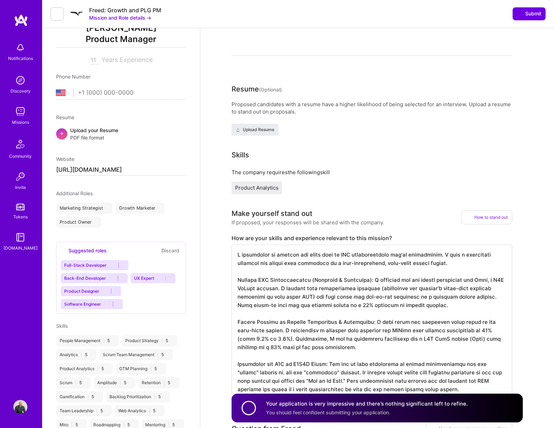
click at [136, 19] on button "Mission and Role details →" at bounding box center [120, 17] width 62 height 7
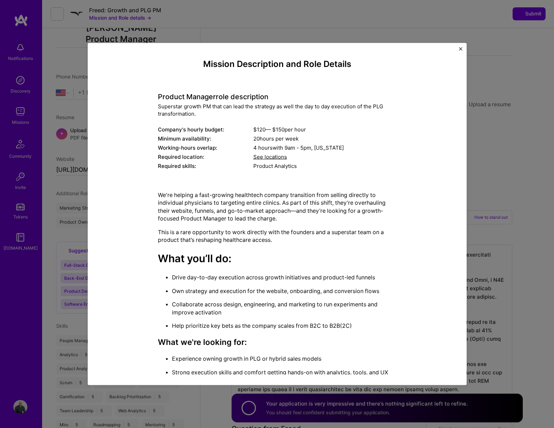
click at [89, 12] on div "Mission Description and Role Details Product Manager role description Superstar…" at bounding box center [277, 214] width 554 height 428
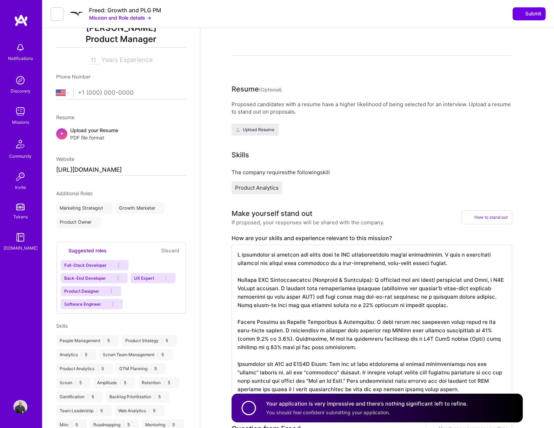
click at [78, 11] on img at bounding box center [76, 14] width 14 height 14
click at [51, 16] on button at bounding box center [56, 13] width 13 height 13
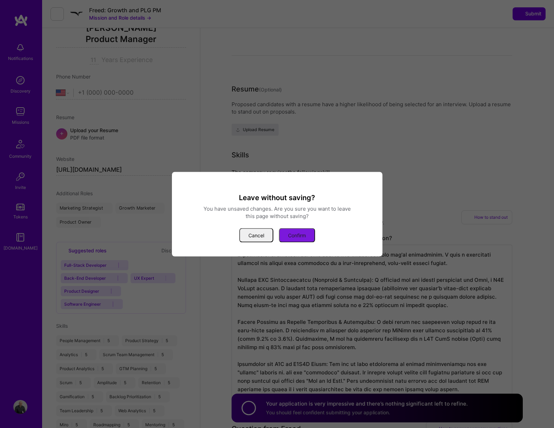
click at [301, 233] on button "Confirm" at bounding box center [297, 235] width 36 height 14
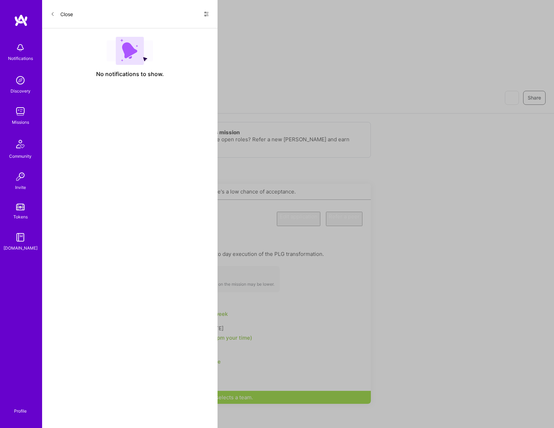
click at [70, 208] on img at bounding box center [69, 218] width 21 height 21
click at [109, 211] on div "Product Manager" at bounding box center [115, 214] width 59 height 7
click at [140, 49] on link "Website" at bounding box center [153, 52] width 27 height 7
click at [18, 15] on img at bounding box center [21, 20] width 14 height 13
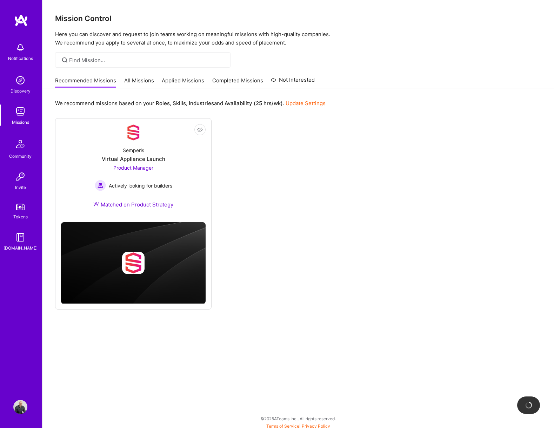
click at [134, 79] on link "All Missions" at bounding box center [139, 83] width 30 height 12
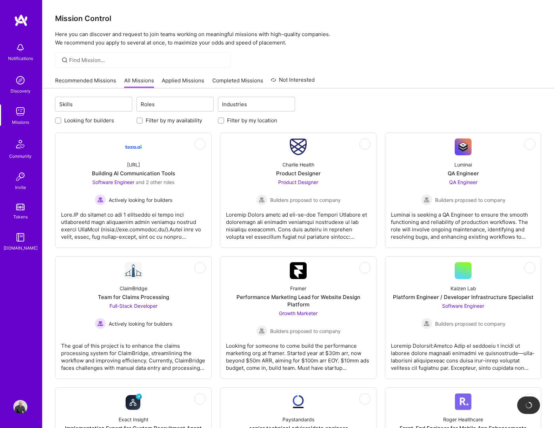
click at [18, 407] on img at bounding box center [20, 407] width 14 height 14
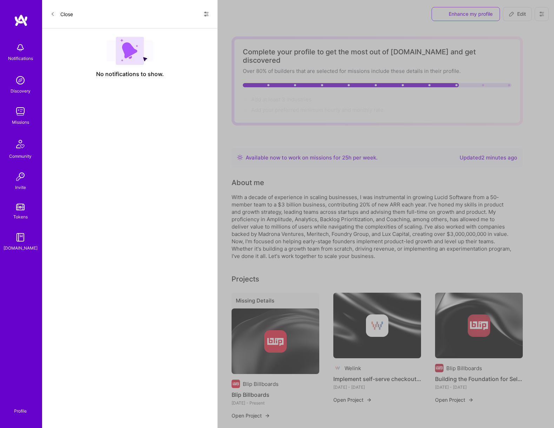
click at [514, 15] on span "Edit" at bounding box center [516, 14] width 17 height 7
select select "US"
select select "Right Now"
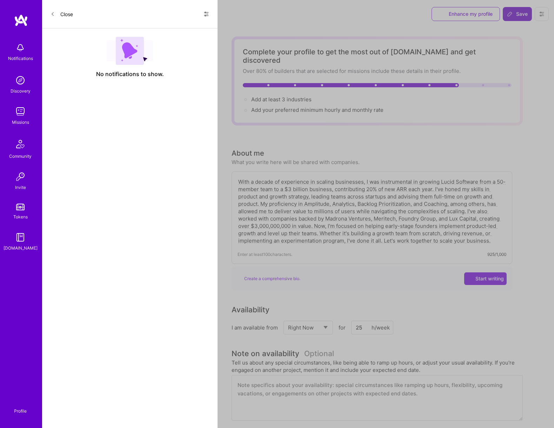
click at [519, 17] on span "Save" at bounding box center [517, 14] width 21 height 7
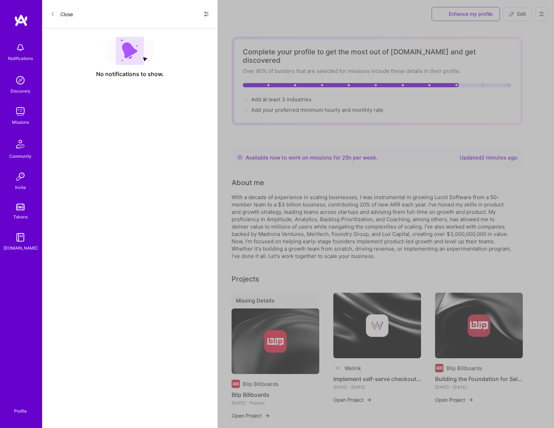
click at [540, 14] on icon at bounding box center [542, 14] width 6 height 6
click at [533, 33] on button "Settings" at bounding box center [522, 30] width 53 height 18
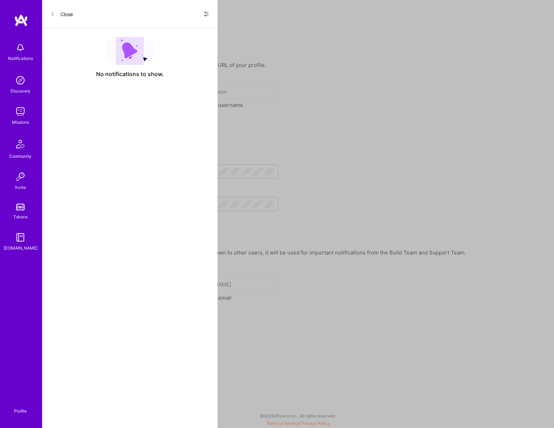
click at [69, 41] on div "Interviews" at bounding box center [84, 40] width 84 height 14
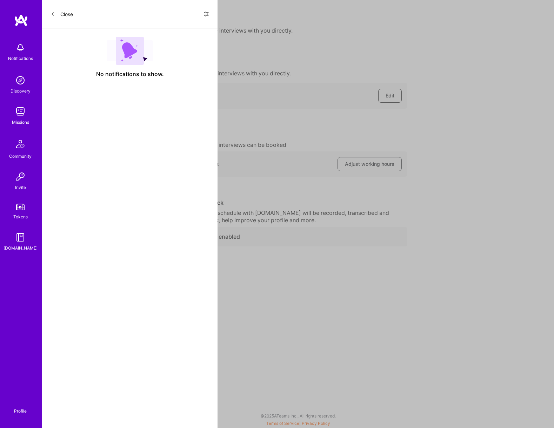
click at [391, 89] on button "Edit" at bounding box center [389, 96] width 23 height 14
drag, startPoint x: 169, startPoint y: 216, endPoint x: 254, endPoint y: 215, distance: 84.2
click at [250, 215] on div "When enabled, interviews you schedule with A.Team will be recorded, transcribed…" at bounding box center [272, 216] width 269 height 15
click at [254, 215] on div "When enabled, interviews you schedule with A.Team will be recorded, transcribed…" at bounding box center [272, 216] width 269 height 15
click at [153, 235] on span at bounding box center [151, 236] width 16 height 8
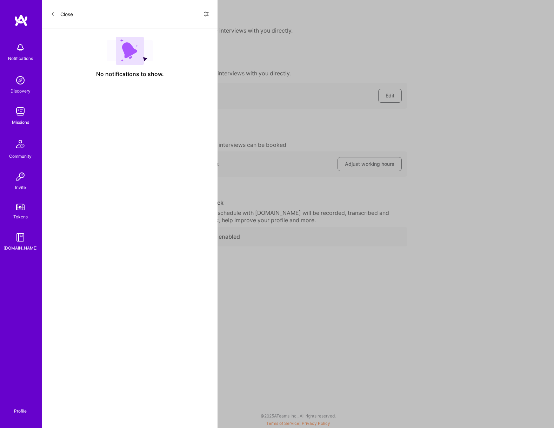
click at [145, 238] on input "checkbox" at bounding box center [145, 238] width 0 height 0
